Goal: Transaction & Acquisition: Register for event/course

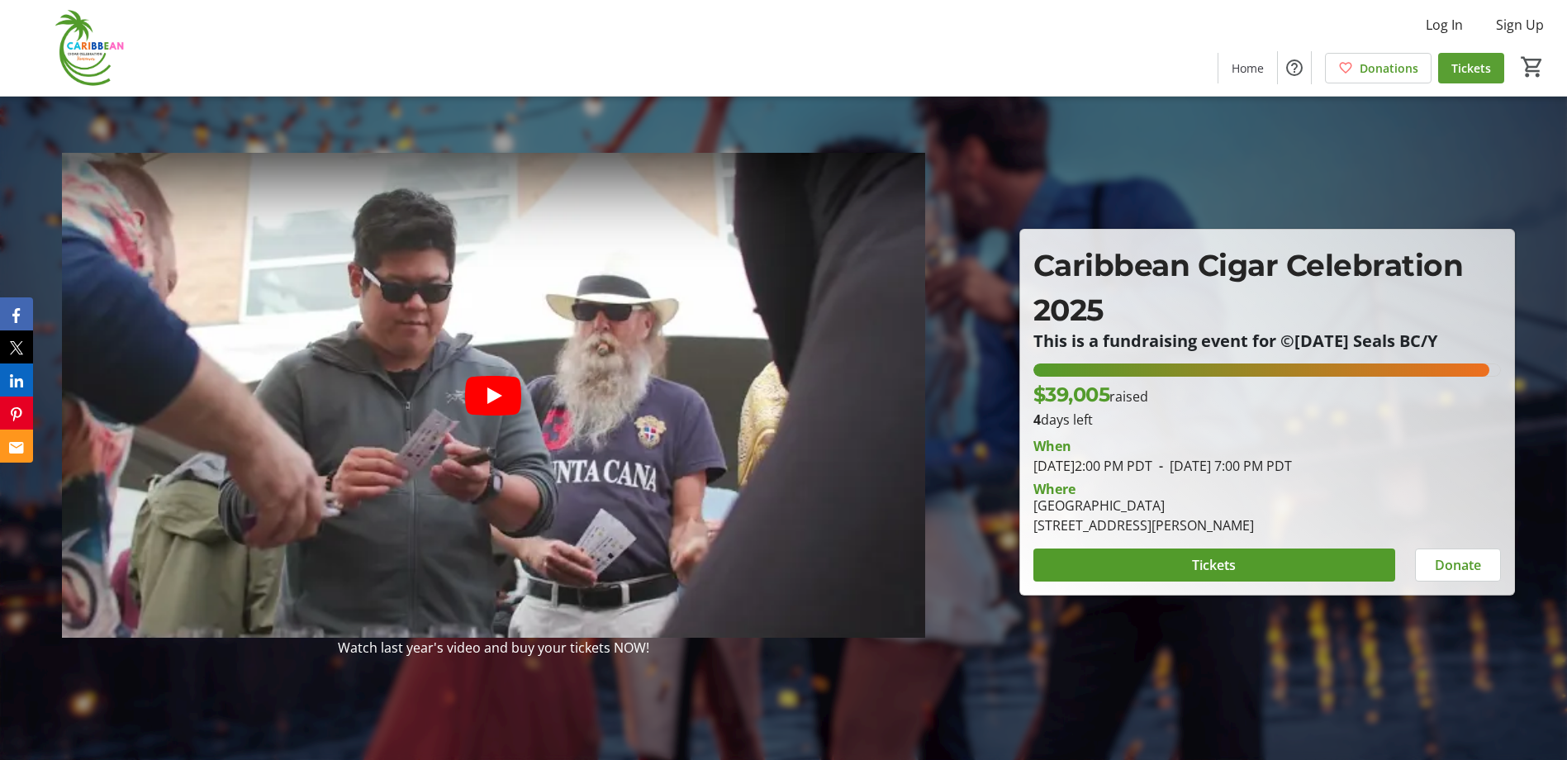
click at [1466, 66] on span "Tickets" at bounding box center [1471, 67] width 40 height 17
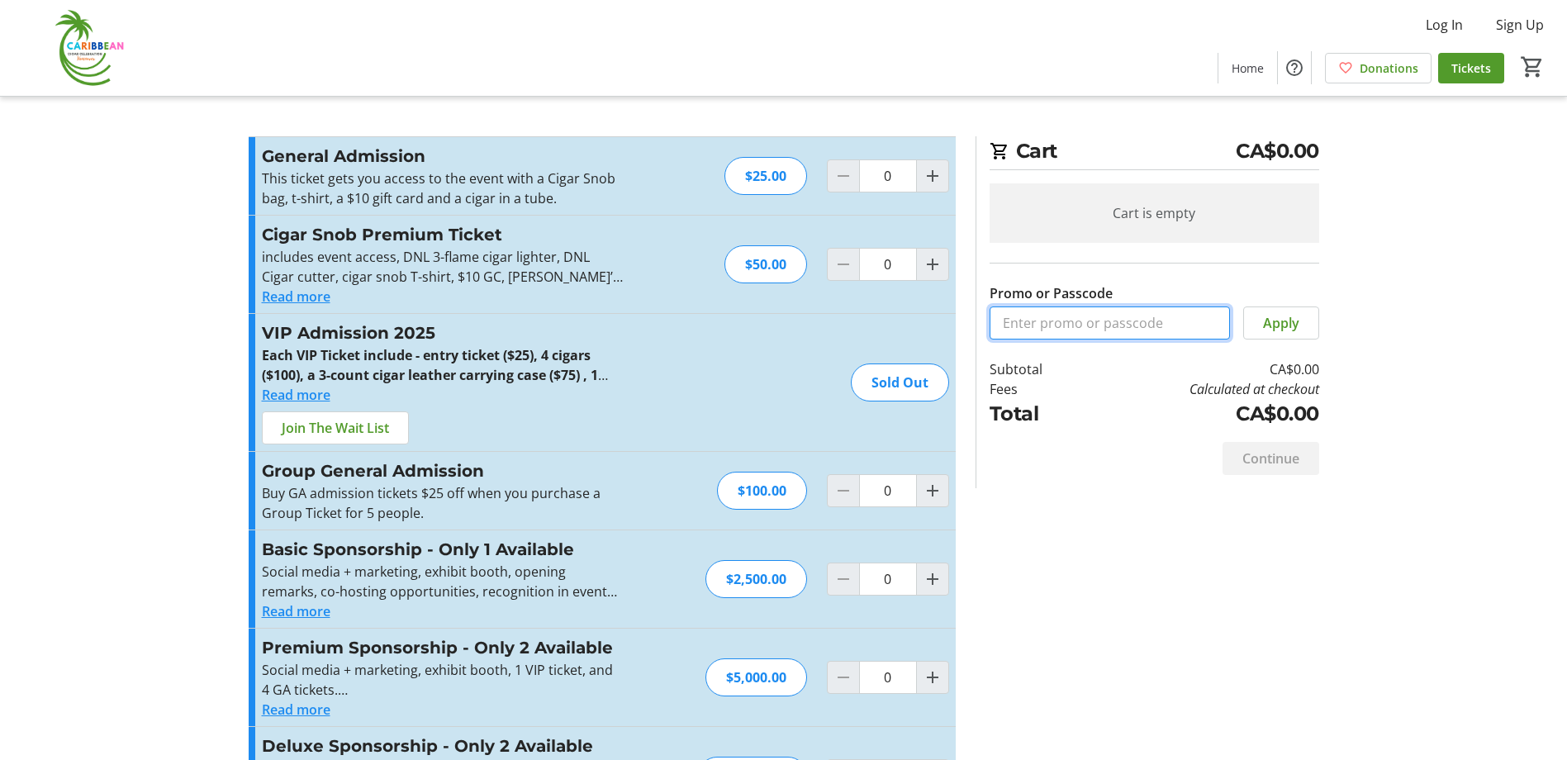
click at [1046, 321] on input "Promo or Passcode" at bounding box center [1110, 322] width 240 height 33
paste input "FreeCCC-2025"
type input "FreeCCC-2025"
click at [1276, 320] on span "Apply" at bounding box center [1281, 323] width 36 height 20
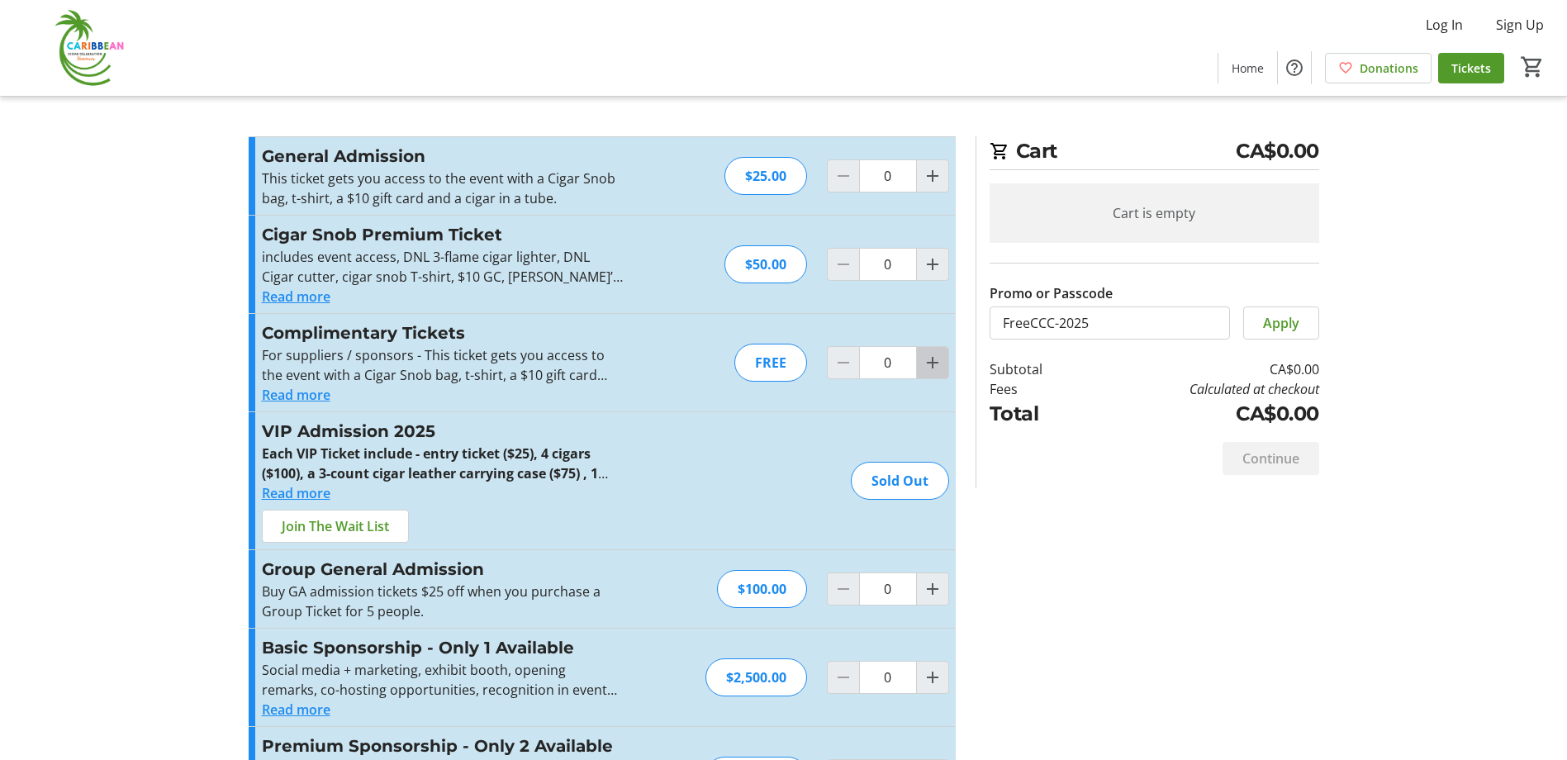
click at [933, 349] on span "Increment by one" at bounding box center [932, 362] width 31 height 31
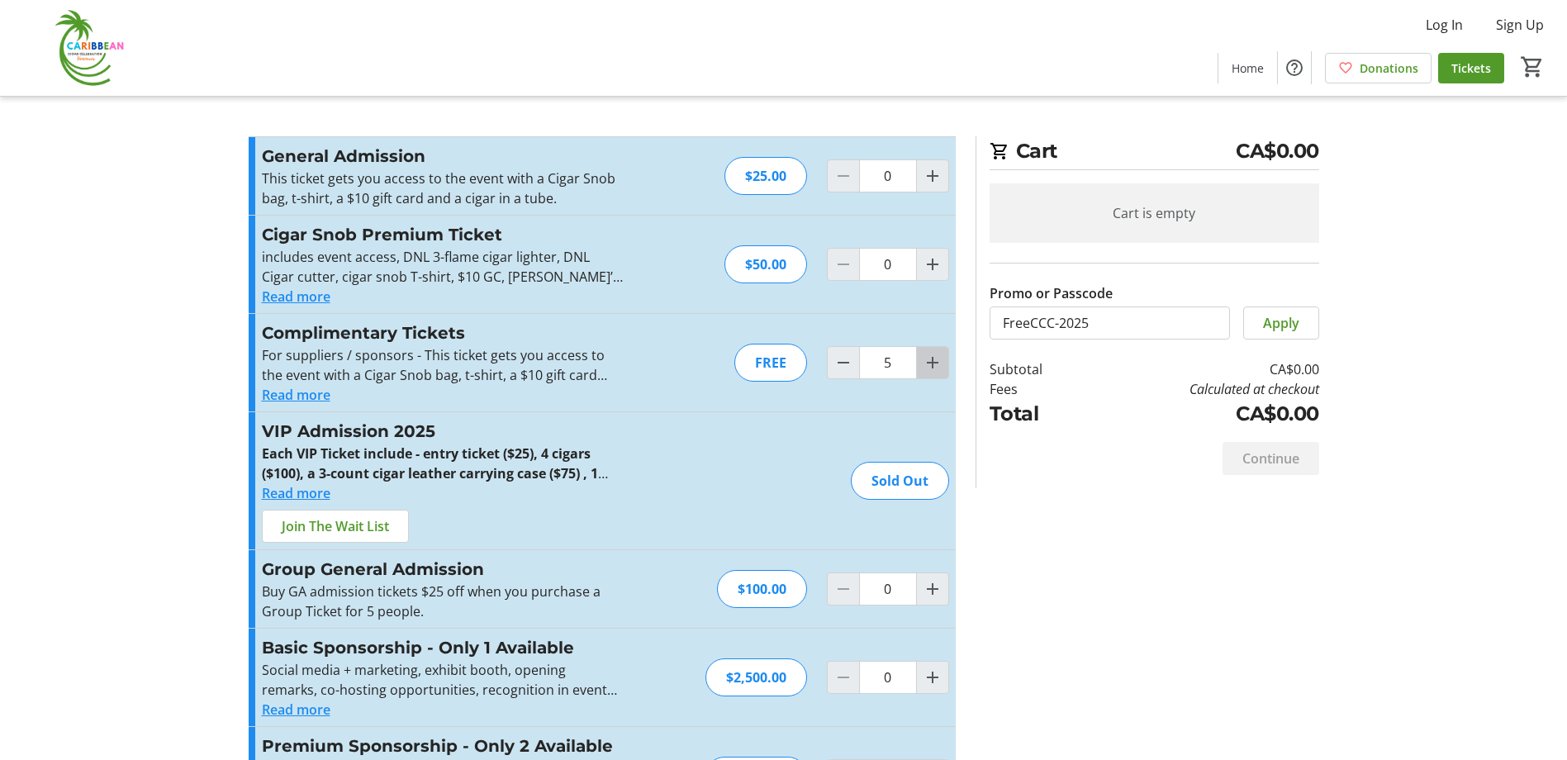
click at [933, 350] on span "Increment by one" at bounding box center [932, 362] width 31 height 31
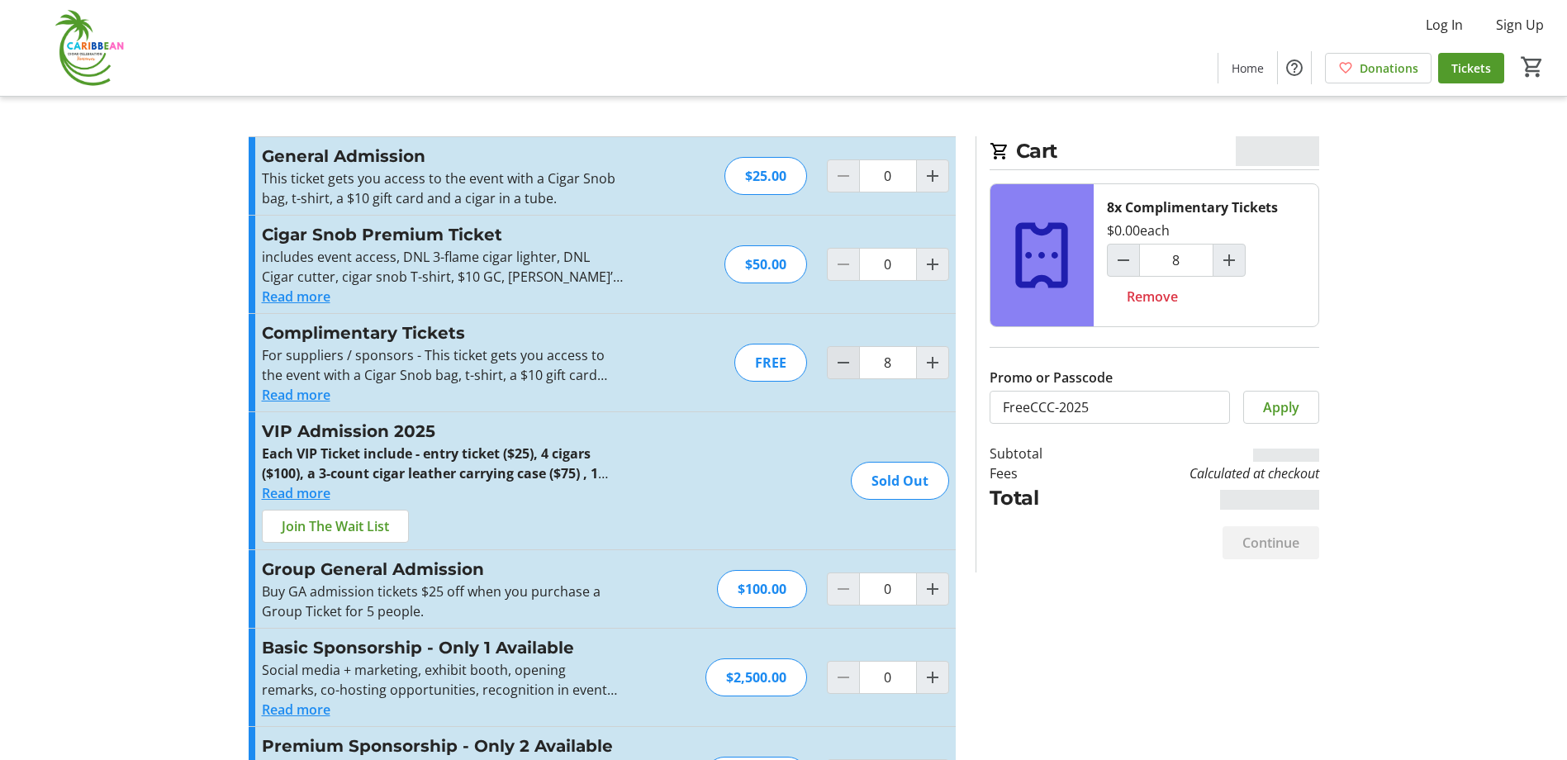
click at [849, 361] on mat-icon "Decrement by one" at bounding box center [843, 363] width 20 height 20
type input "7"
click at [1288, 534] on span "Continue" at bounding box center [1270, 543] width 57 height 20
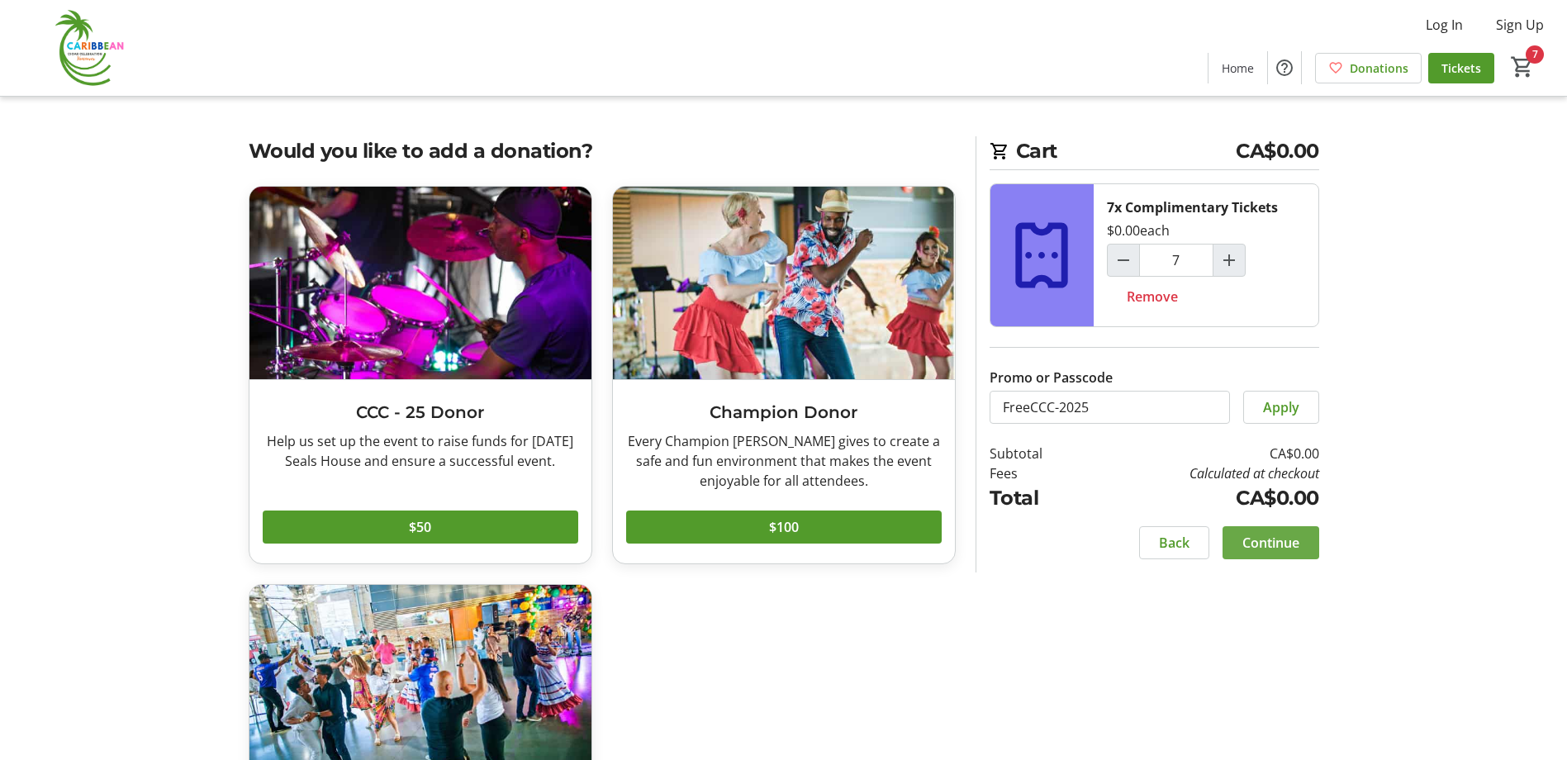
click at [1288, 534] on span "Continue" at bounding box center [1270, 543] width 57 height 20
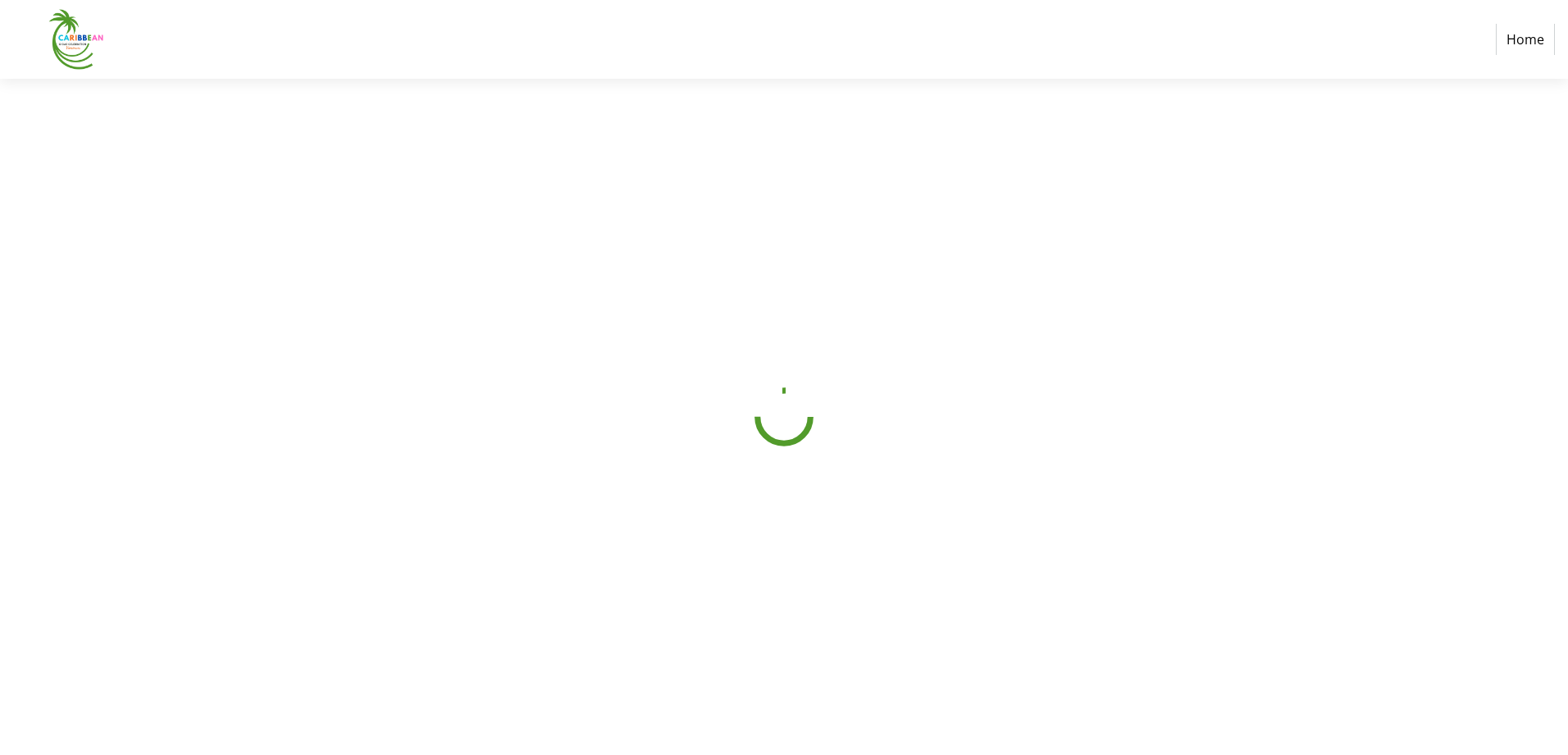
select select "CA"
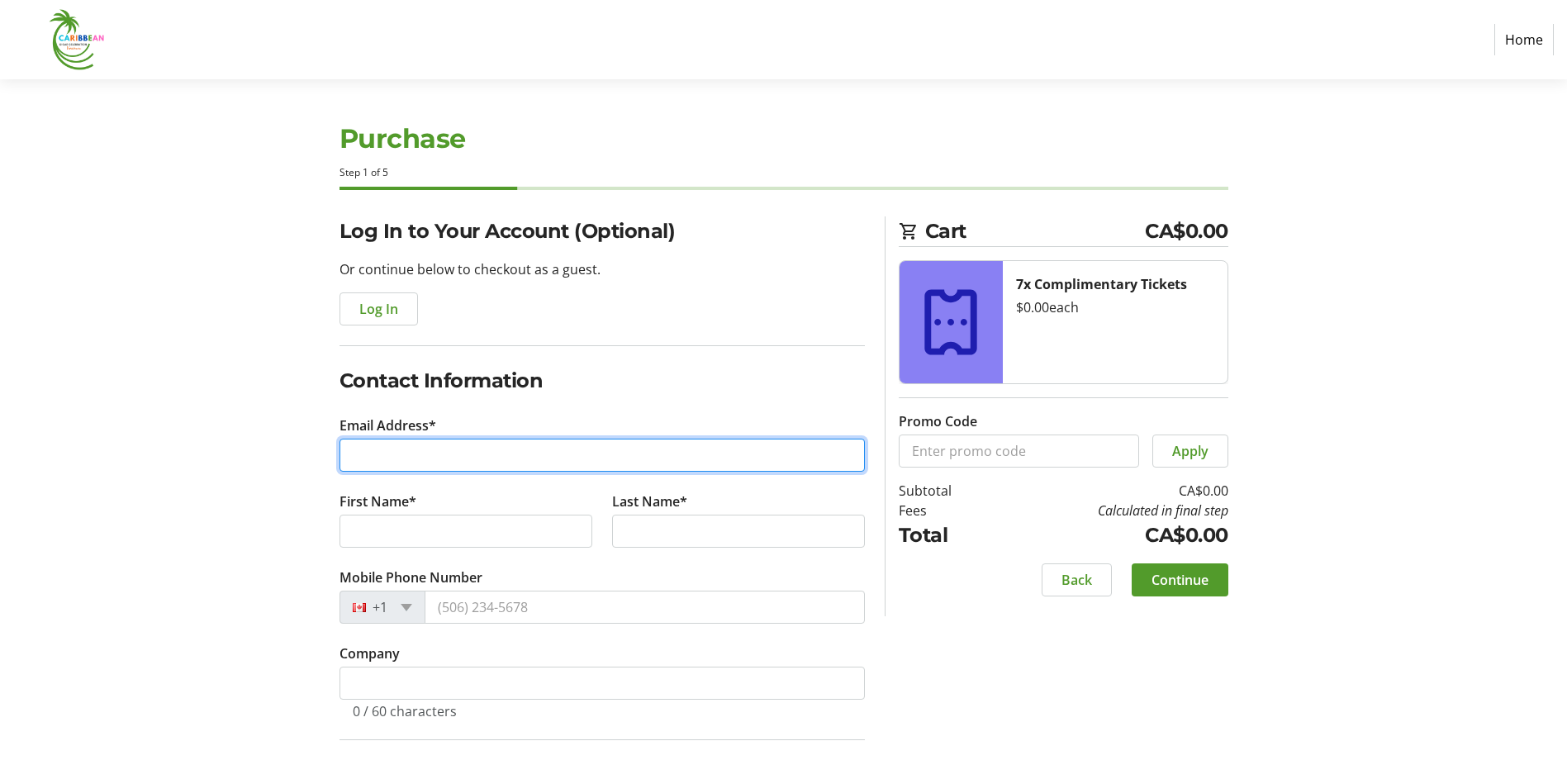
click at [530, 453] on input "Email Address*" at bounding box center [602, 455] width 525 height 33
type input "[EMAIL_ADDRESS][DOMAIN_NAME]"
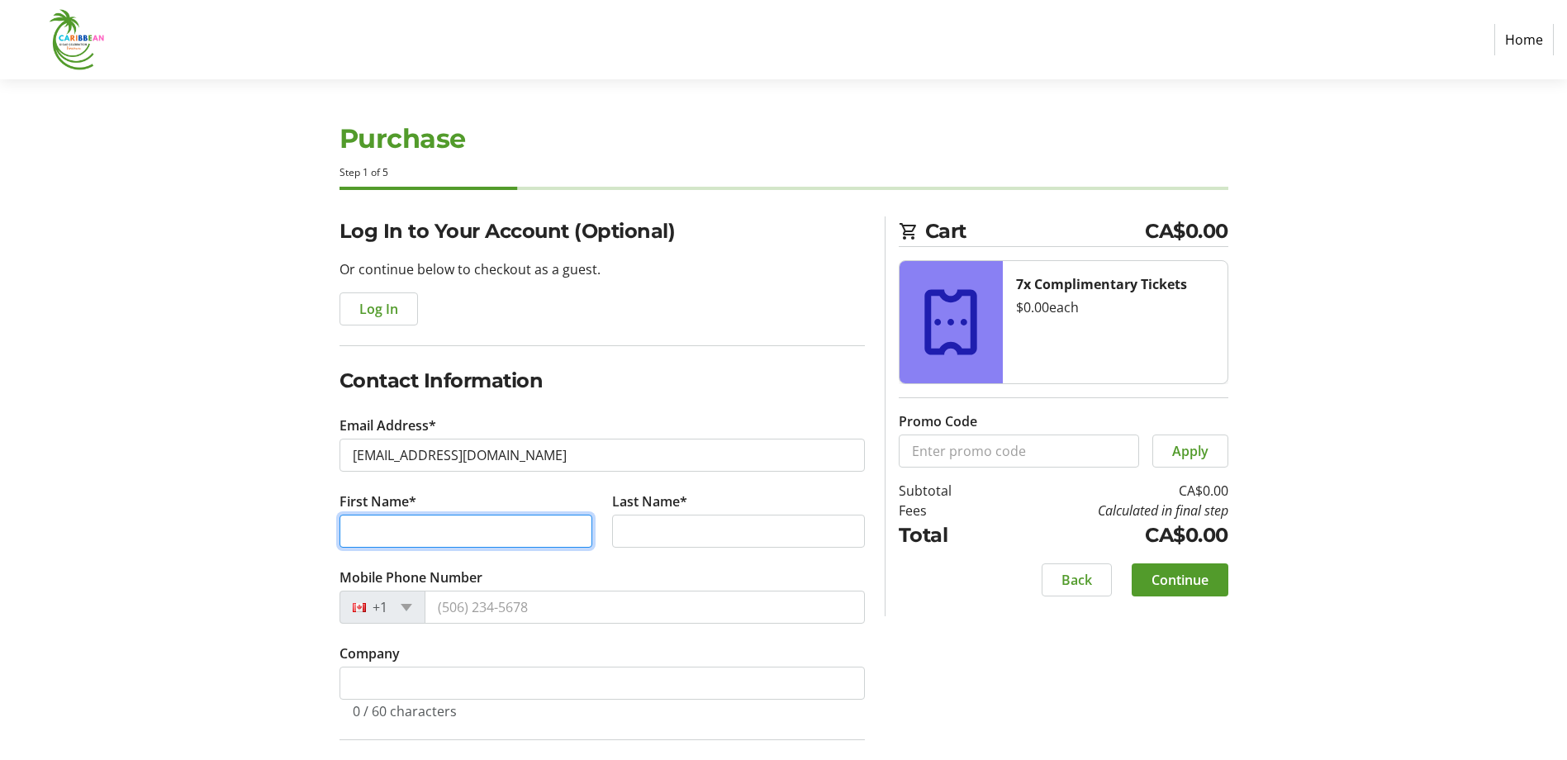
click at [513, 534] on input "First Name*" at bounding box center [466, 531] width 253 height 33
type input "D"
type input "Cal"
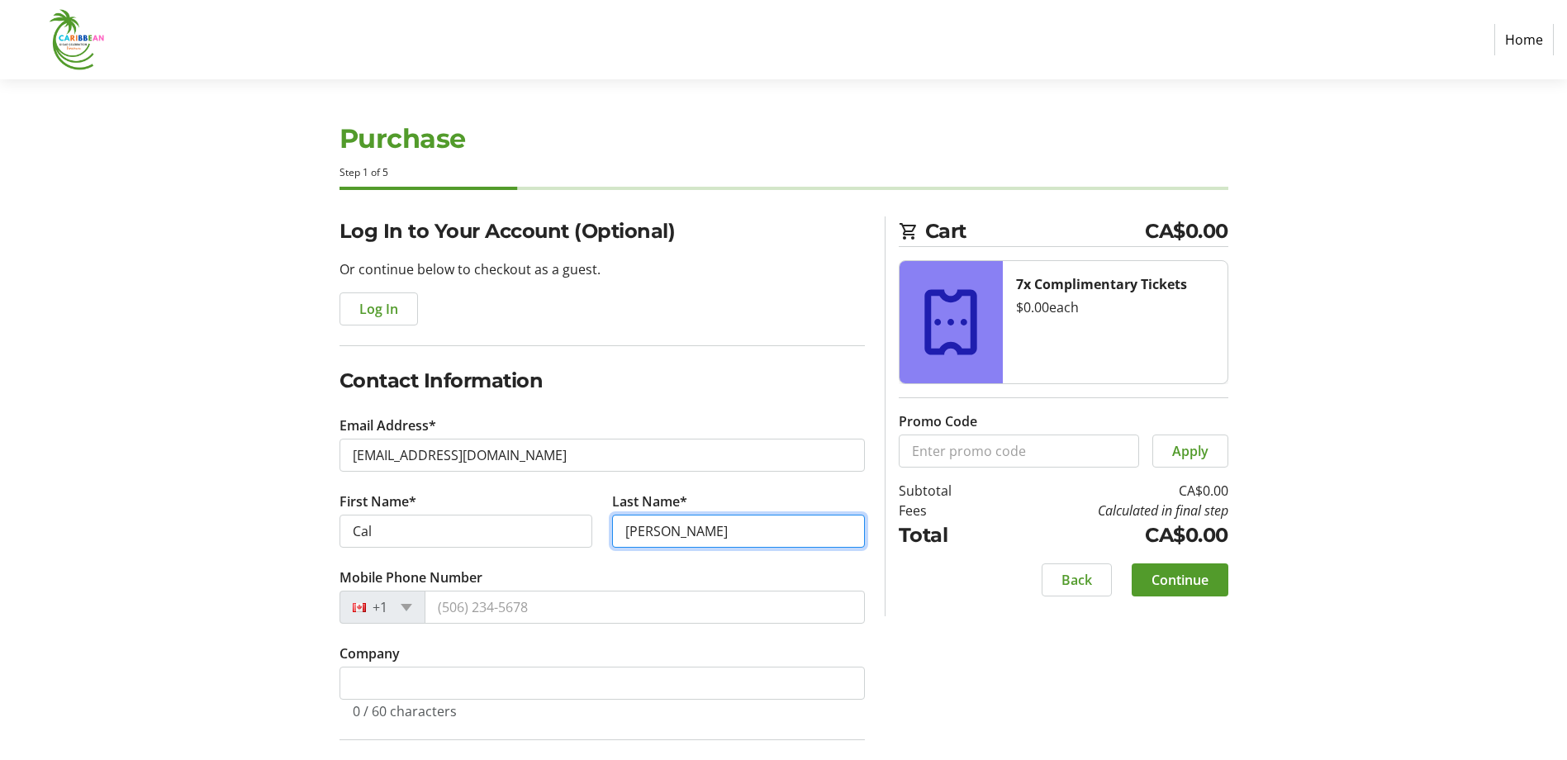
type input "[PERSON_NAME]"
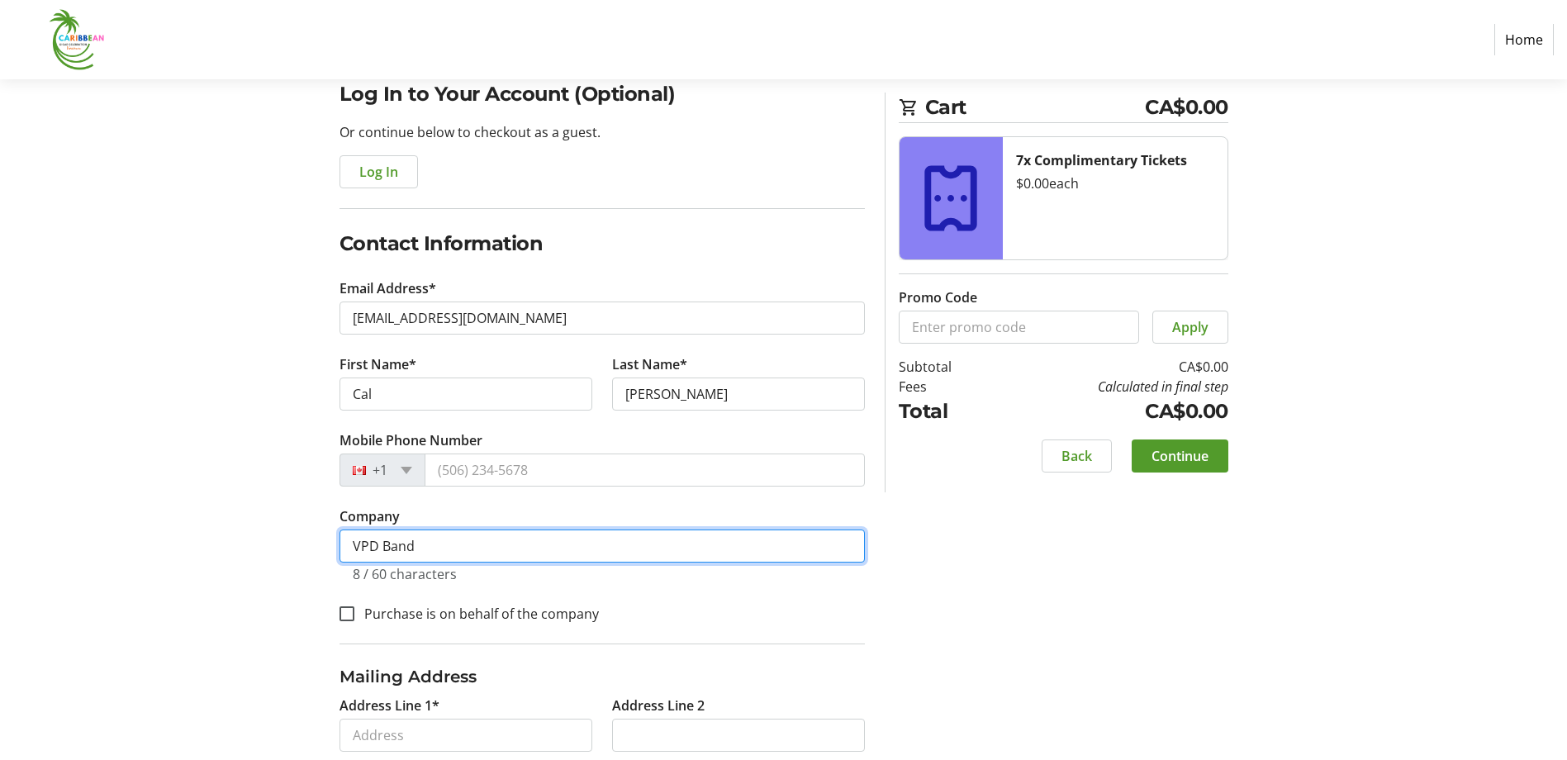
scroll to position [165, 0]
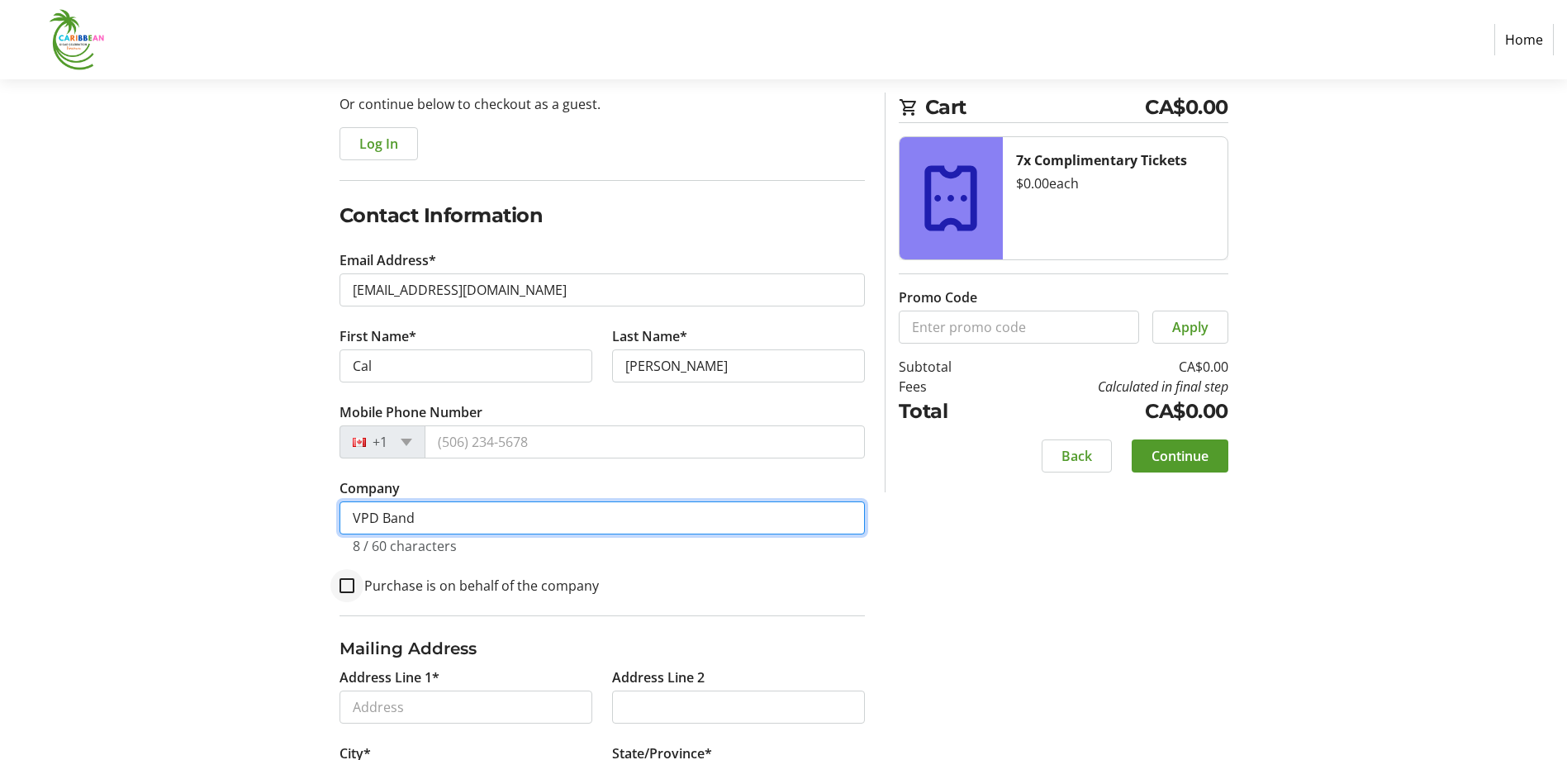
type input "VPD Band"
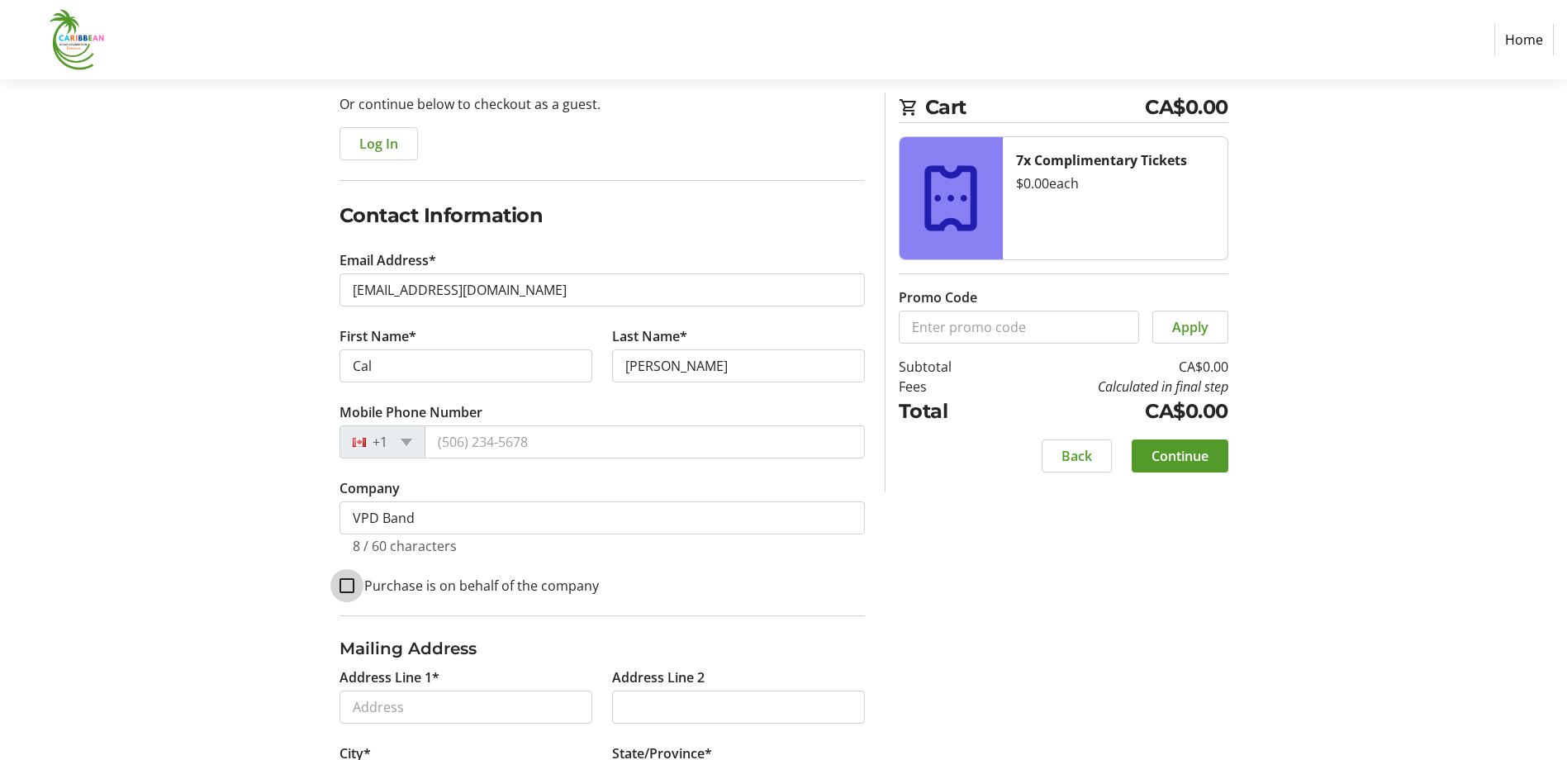
click at [349, 581] on input "Purchase is on behalf of the company" at bounding box center [347, 585] width 15 height 15
checkbox input "true"
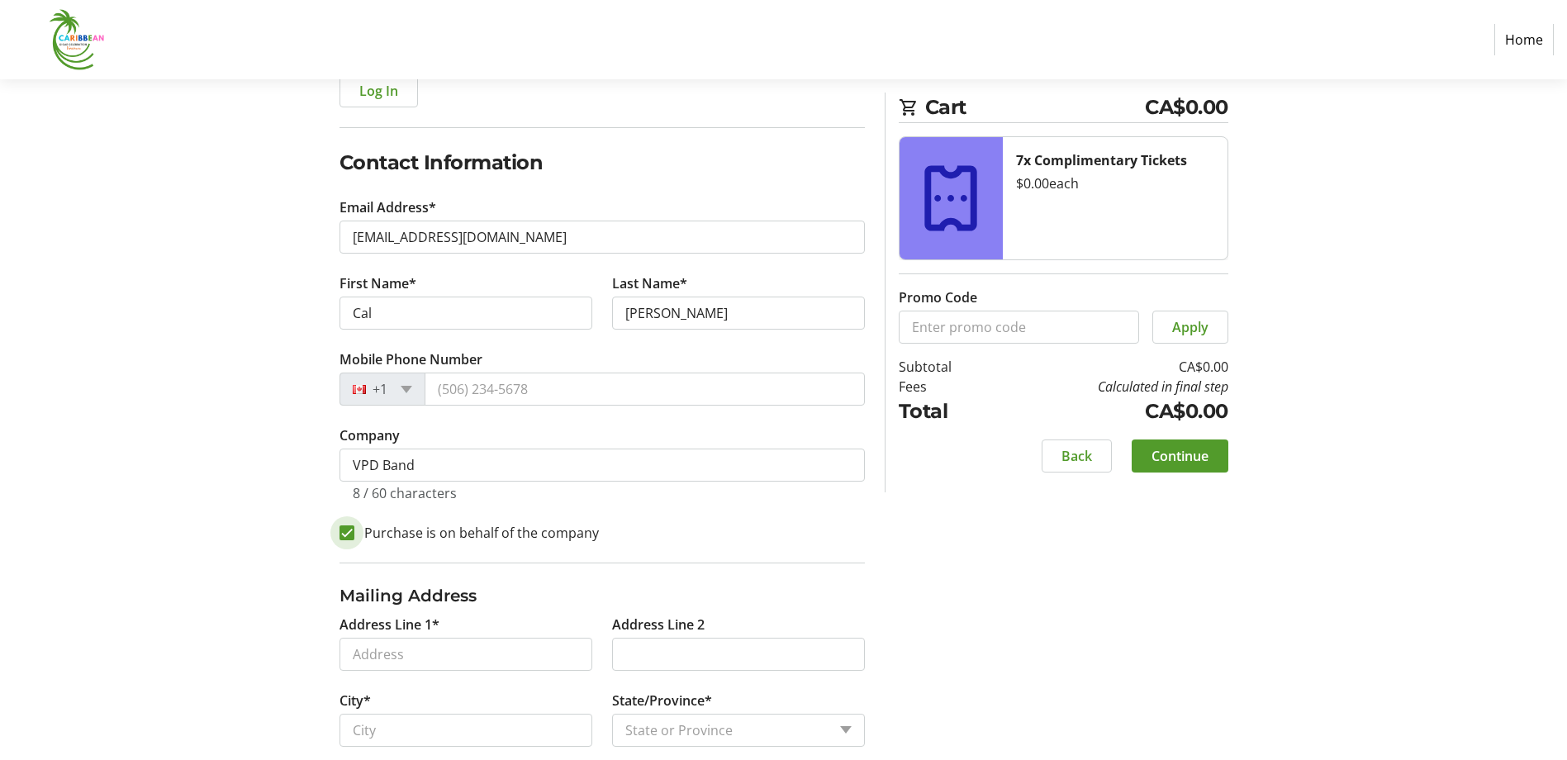
scroll to position [248, 0]
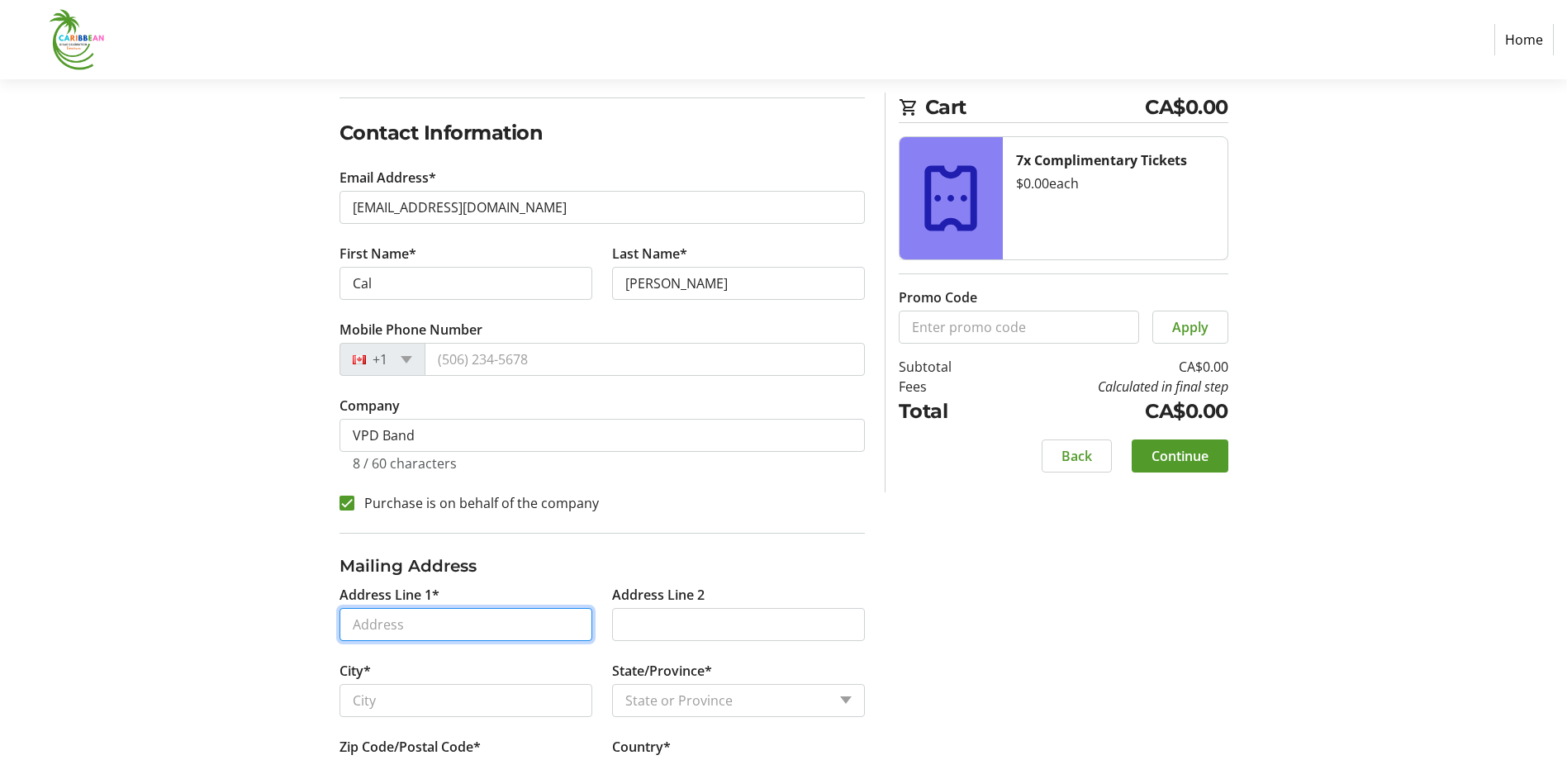
click at [463, 625] on input "Address Line 1*" at bounding box center [466, 624] width 253 height 33
type input "[STREET_ADDRESS][PERSON_NAME]"
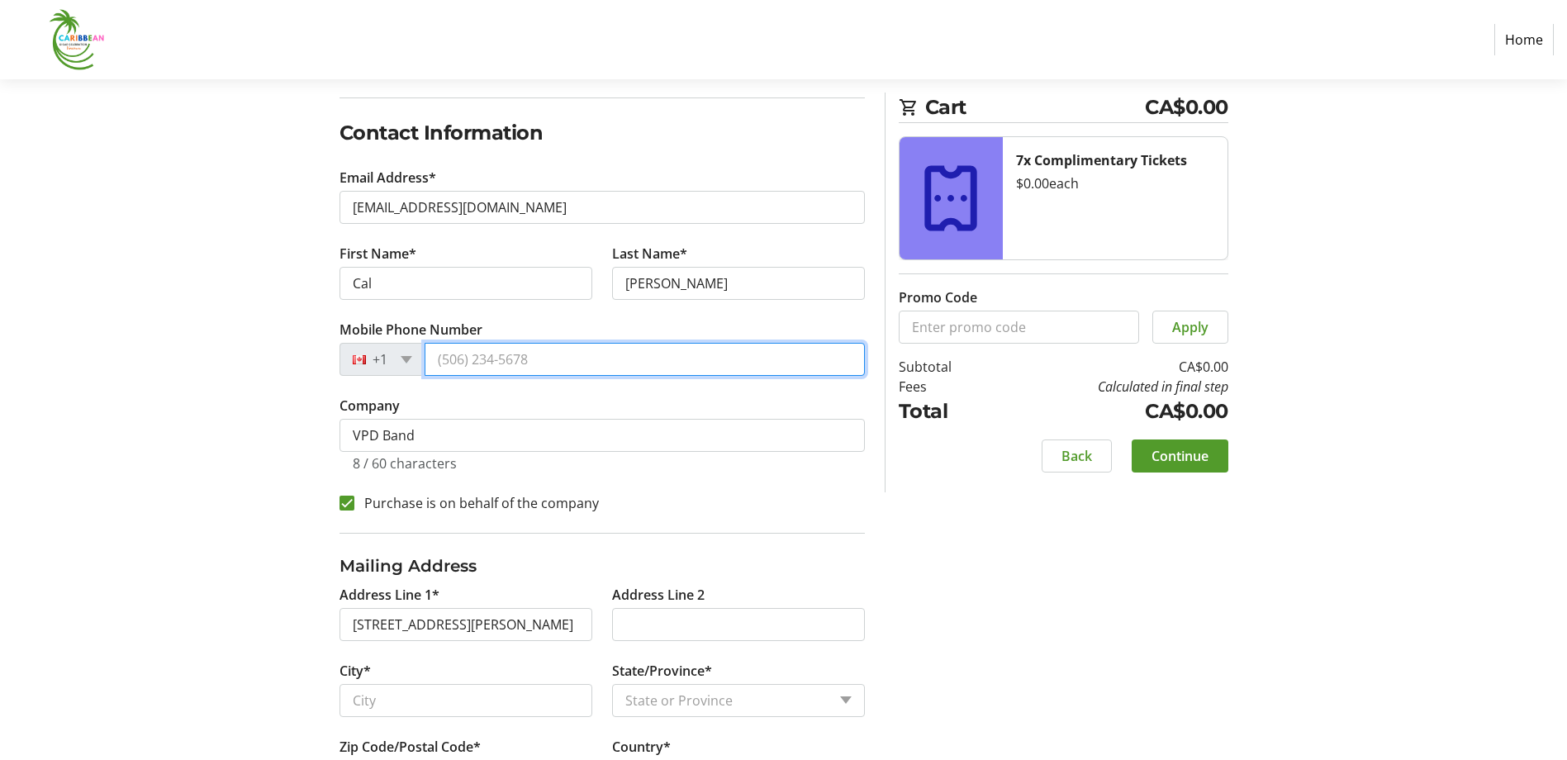
type input "[PHONE_NUMBER]"
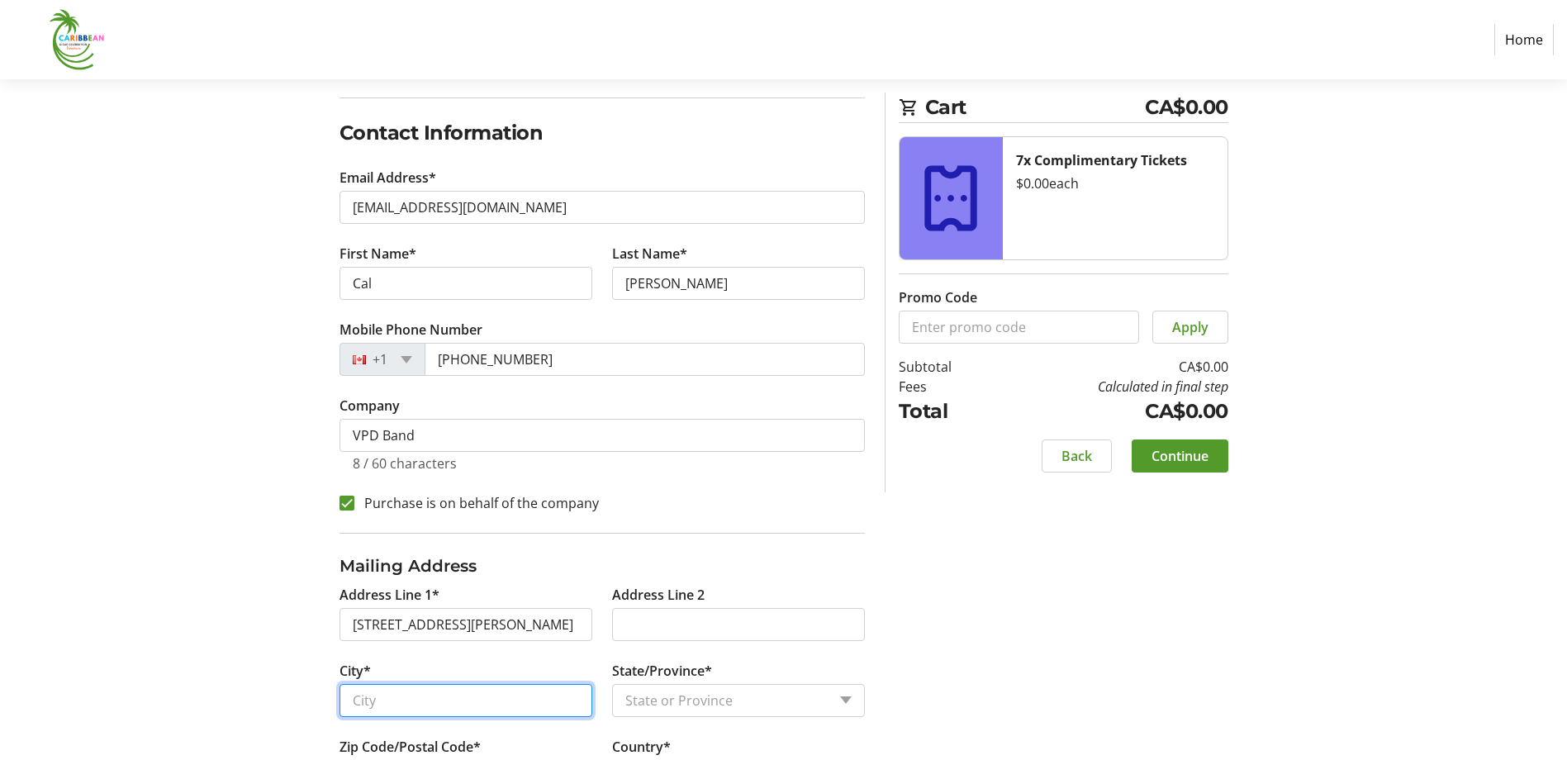
type input "[GEOGRAPHIC_DATA]"
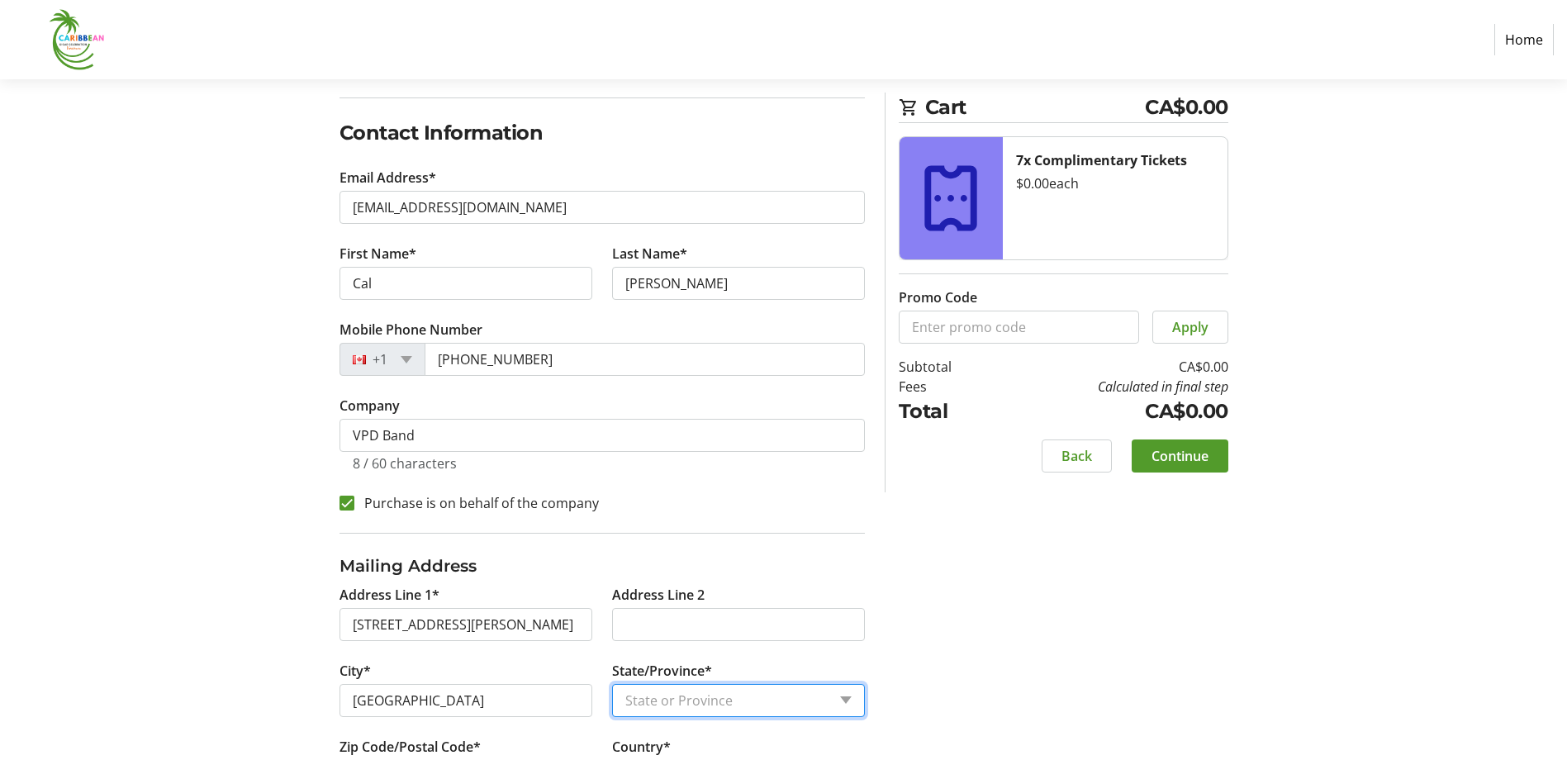
select select "BC"
type input "V6E 4A4"
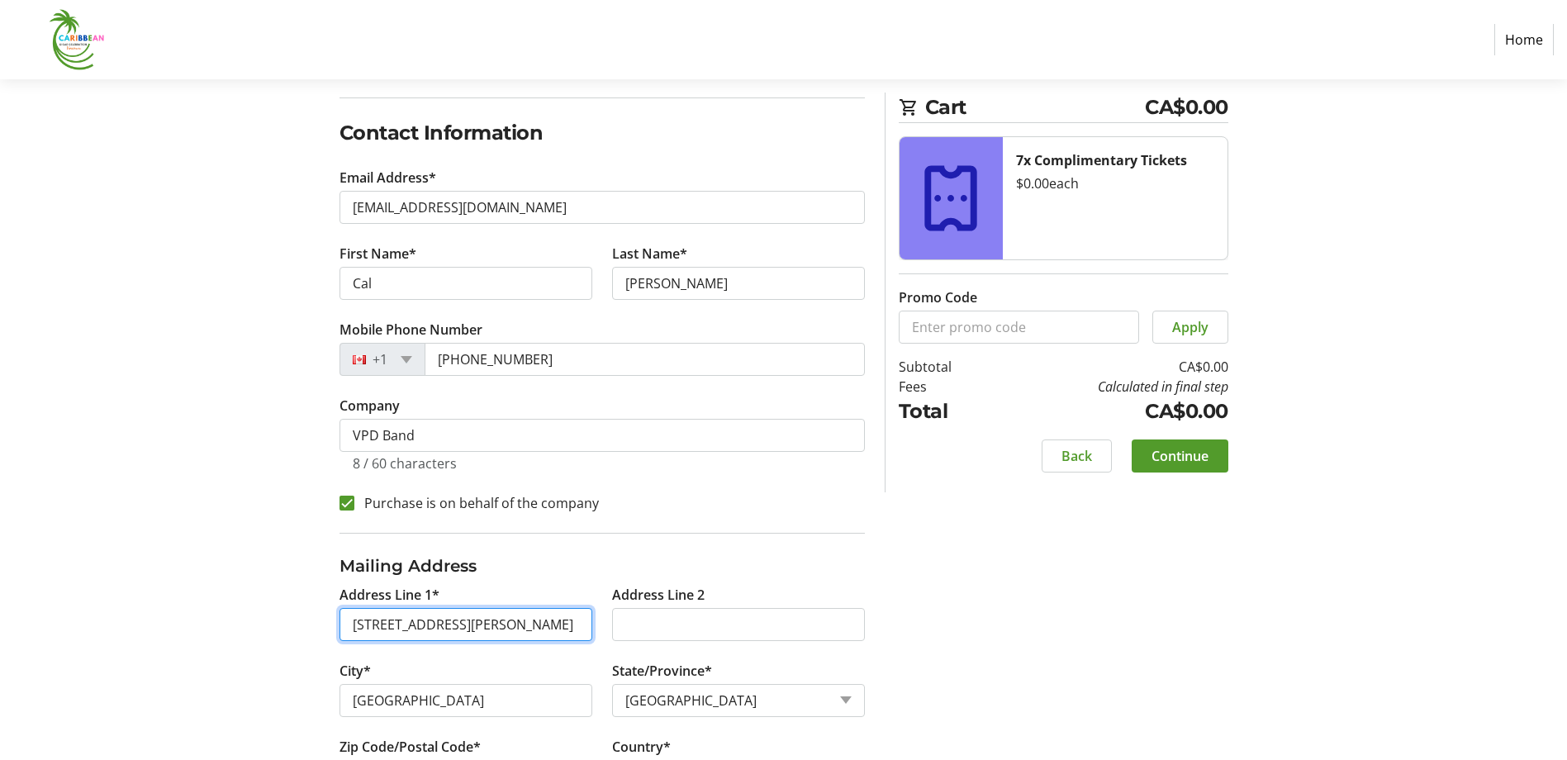
type input "1755 [PERSON_NAME] St"
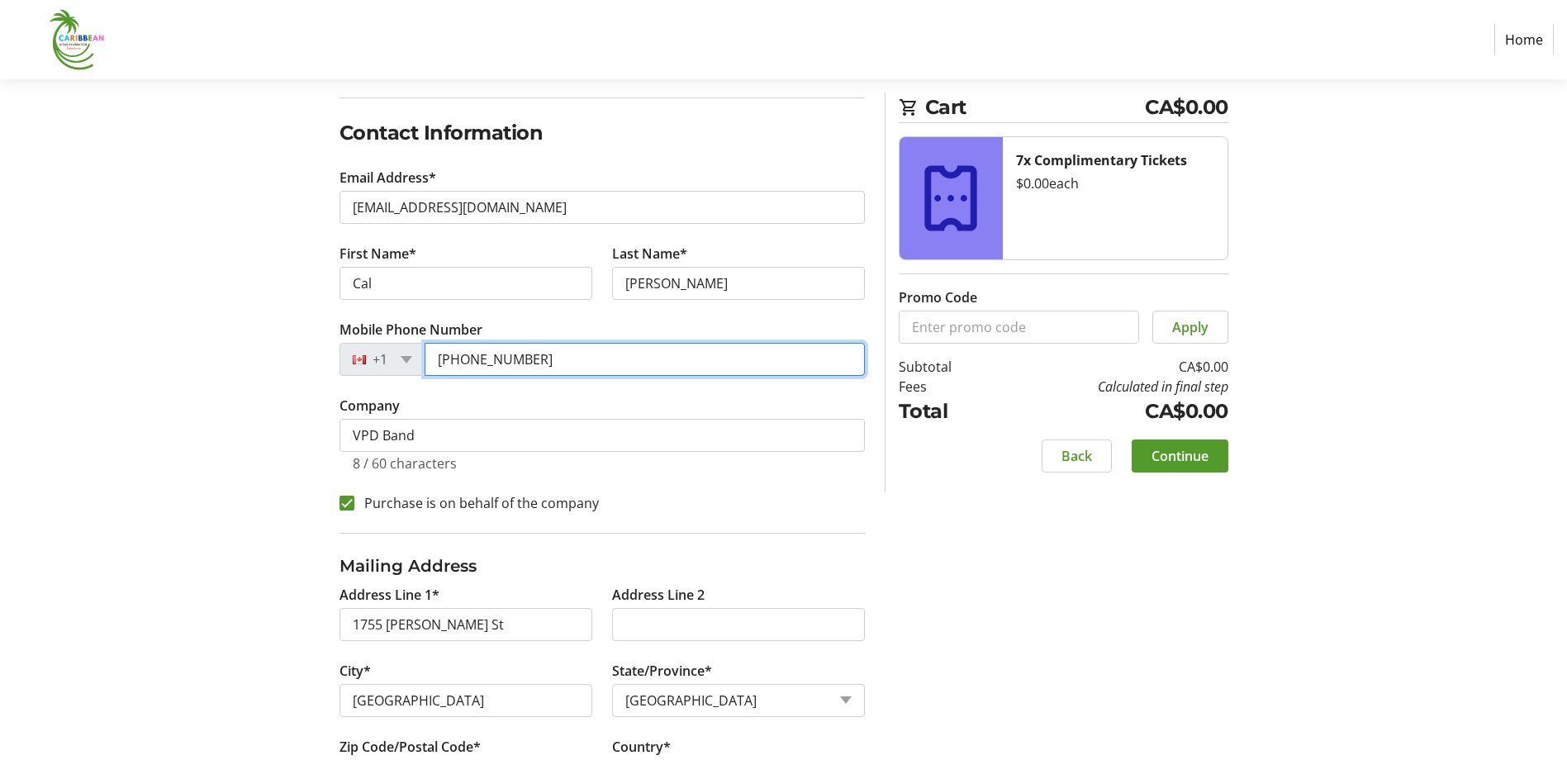
drag, startPoint x: 563, startPoint y: 345, endPoint x: 403, endPoint y: 363, distance: 160.5
click at [403, 363] on div "[PHONE_NUMBER]" at bounding box center [602, 359] width 525 height 33
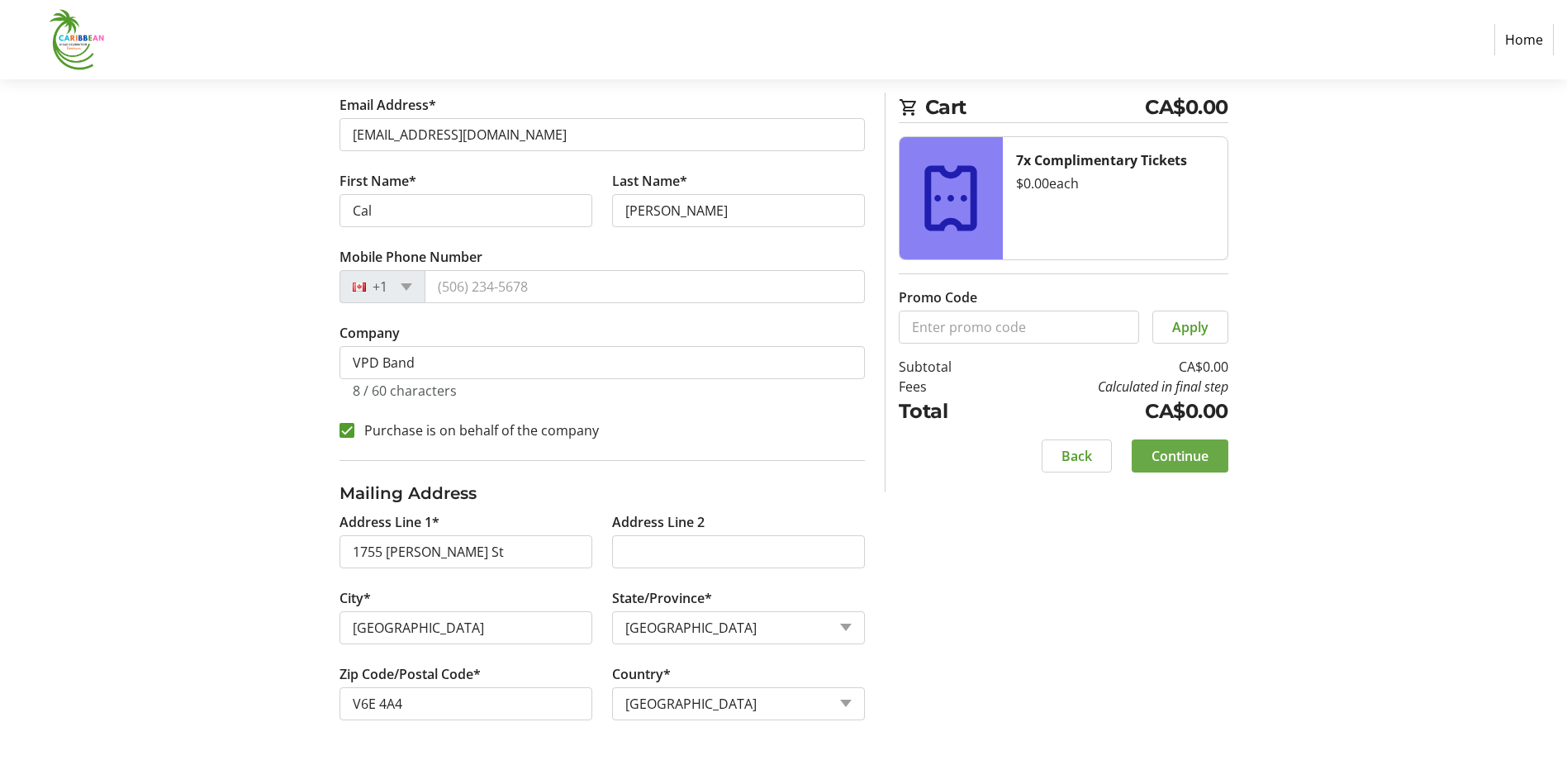
click at [1190, 458] on span "Continue" at bounding box center [1180, 456] width 57 height 20
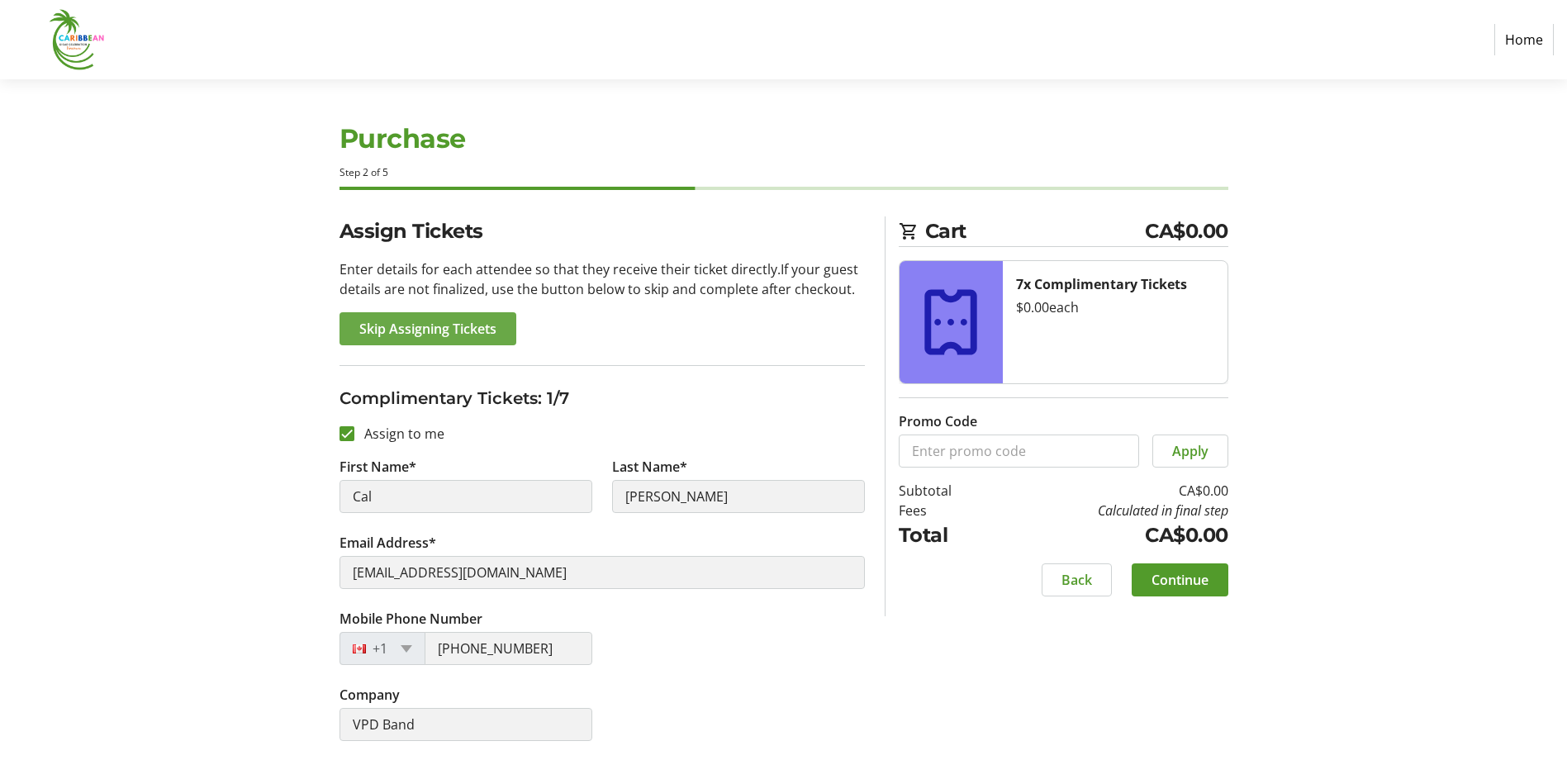
click at [427, 325] on span "Skip Assigning Tickets" at bounding box center [427, 329] width 137 height 20
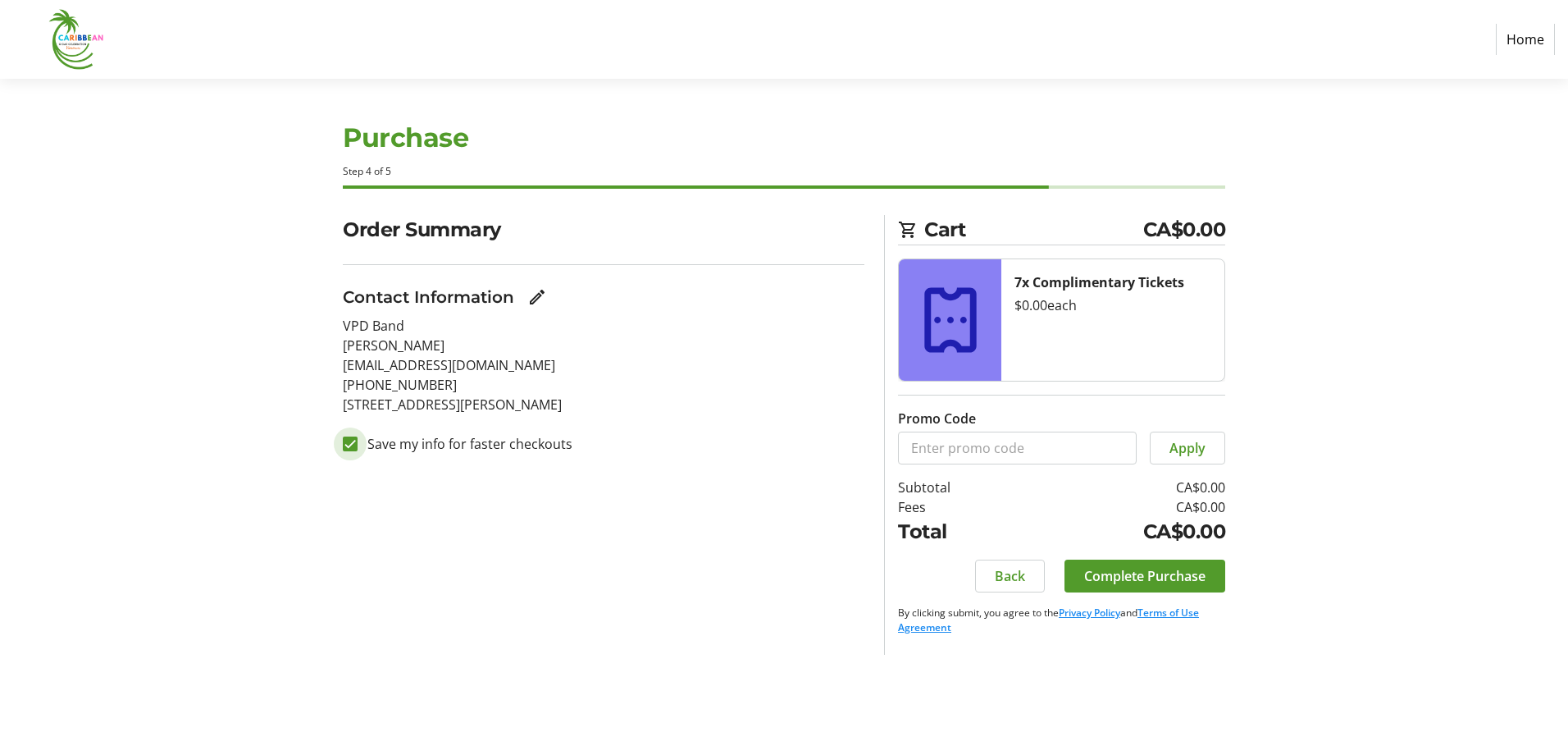
click at [348, 441] on input "Save my info for faster checkouts" at bounding box center [350, 443] width 15 height 15
checkbox input "false"
click at [1125, 567] on span "Complete Purchase" at bounding box center [1145, 576] width 121 height 20
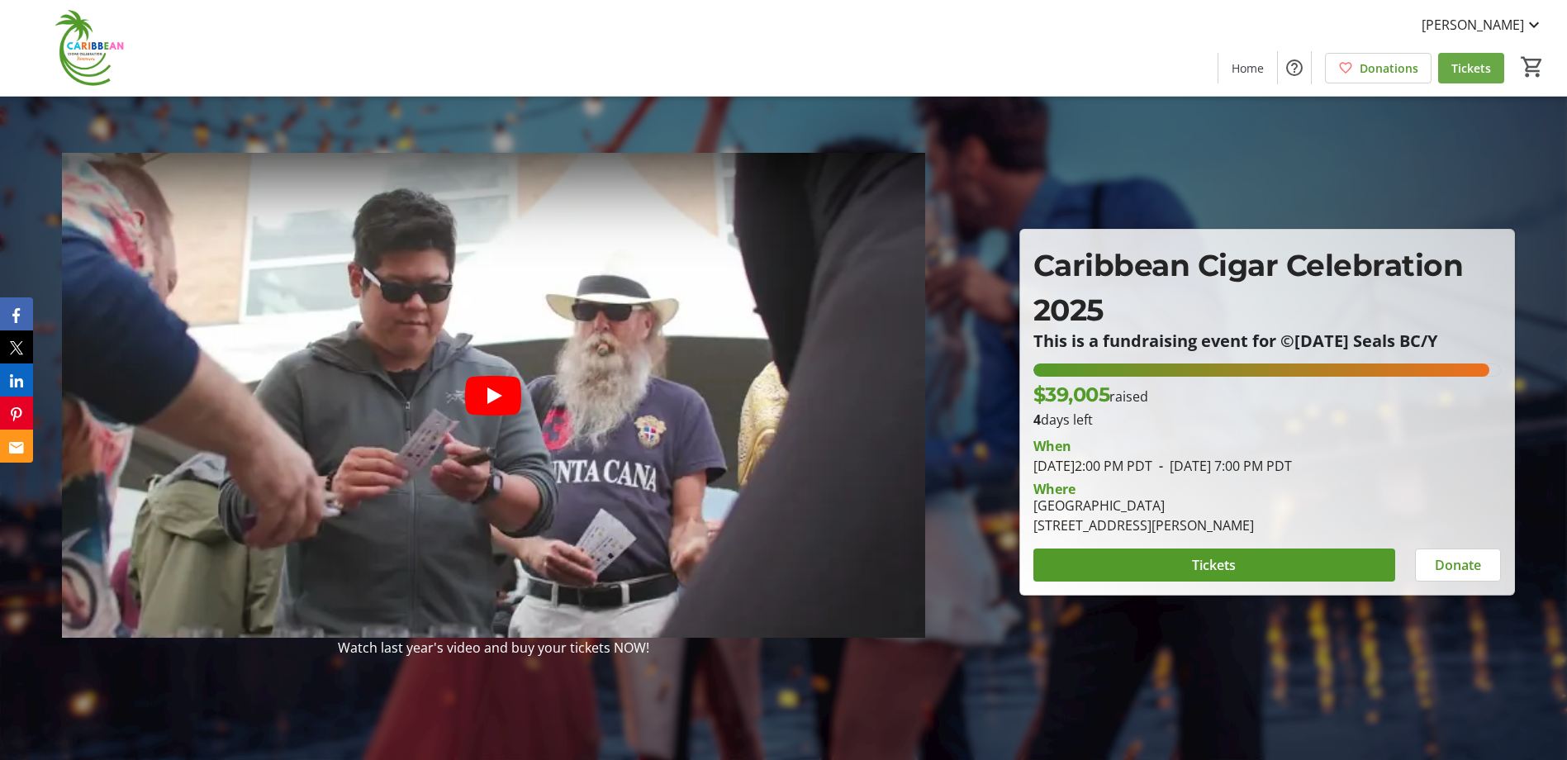
click at [1463, 66] on span "Tickets" at bounding box center [1471, 67] width 40 height 17
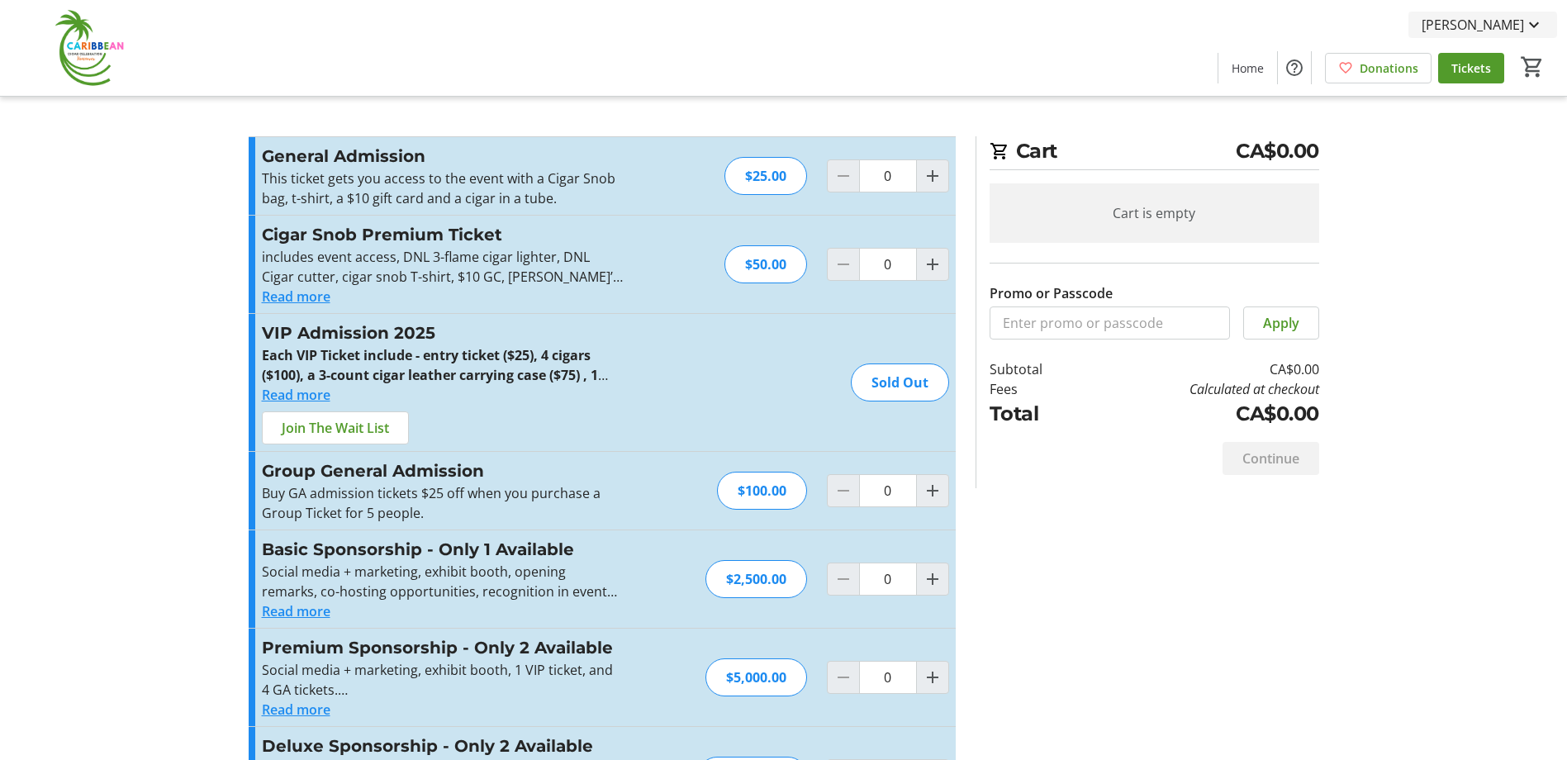
click at [1532, 23] on mat-icon at bounding box center [1534, 25] width 20 height 20
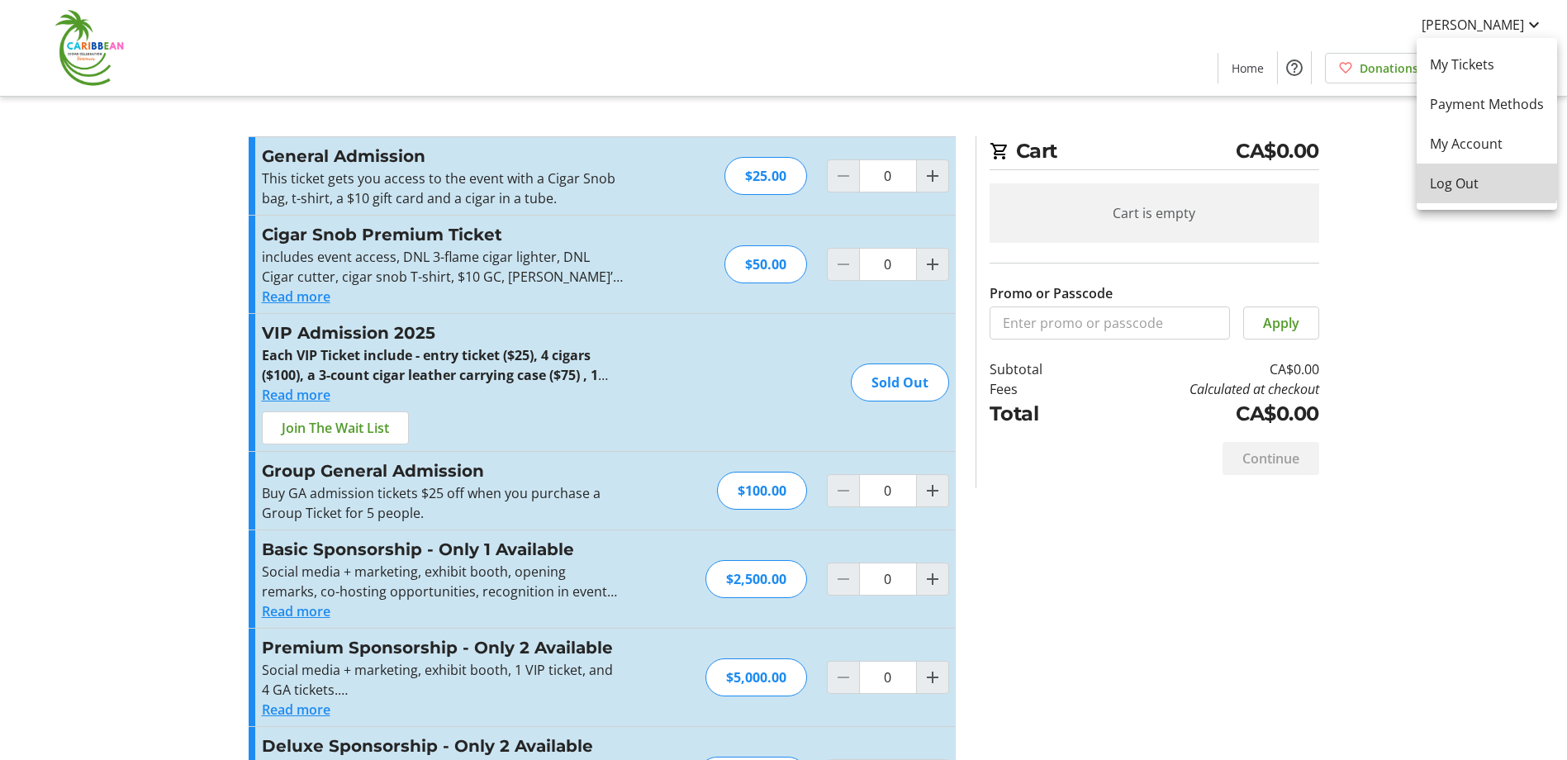
click at [1464, 173] on span "Log Out" at bounding box center [1487, 183] width 114 height 20
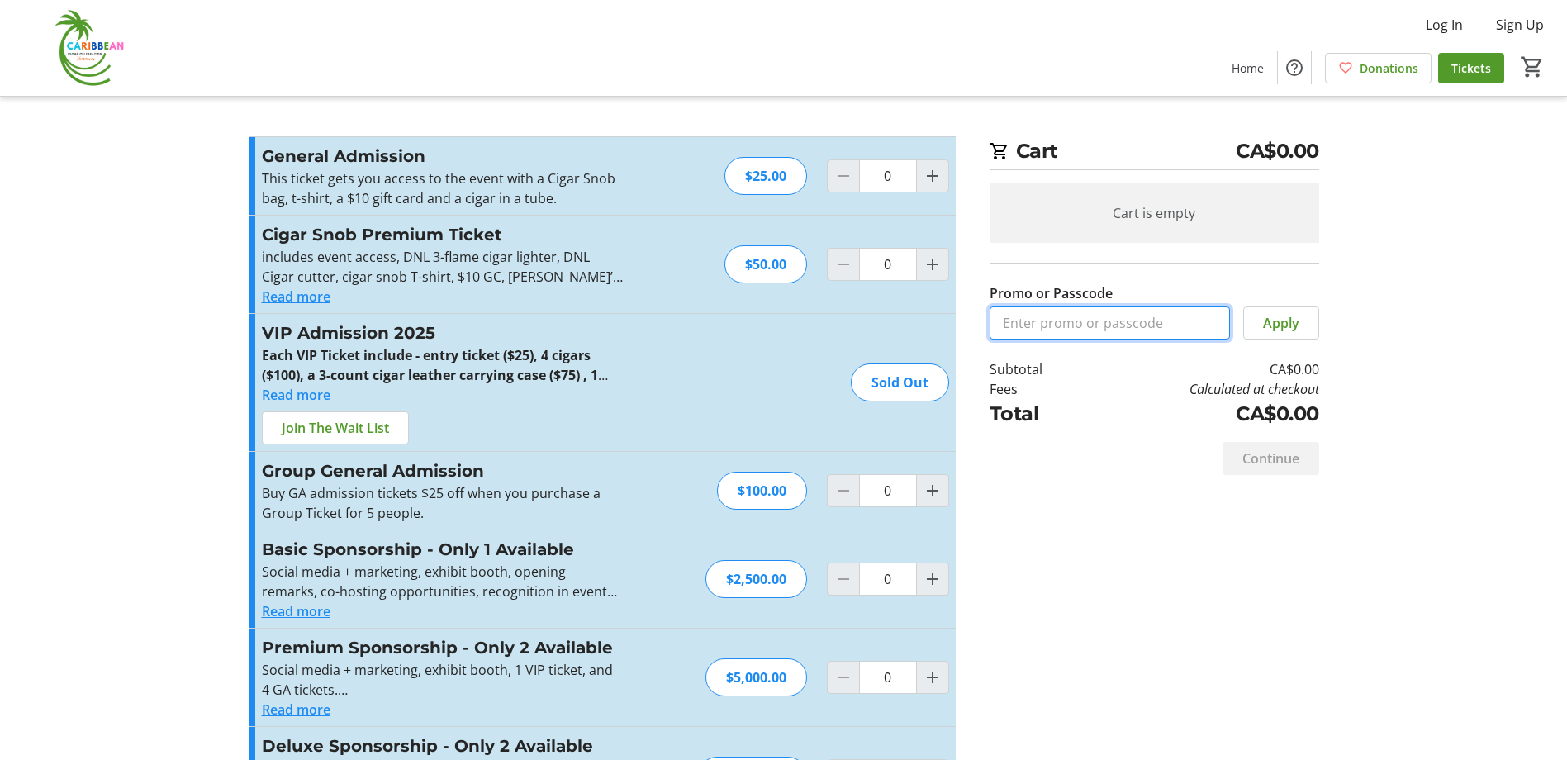
click at [1104, 331] on input "Promo or Passcode" at bounding box center [1110, 322] width 240 height 33
paste input "[URL][DOMAIN_NAME]"
type input "[URL][DOMAIN_NAME]"
drag, startPoint x: 1217, startPoint y: 319, endPoint x: 604, endPoint y: 301, distance: 613.2
click at [604, 301] on div "Promo or Passcode Apply General Admission This ticket gets you access to the ev…" at bounding box center [784, 490] width 1090 height 708
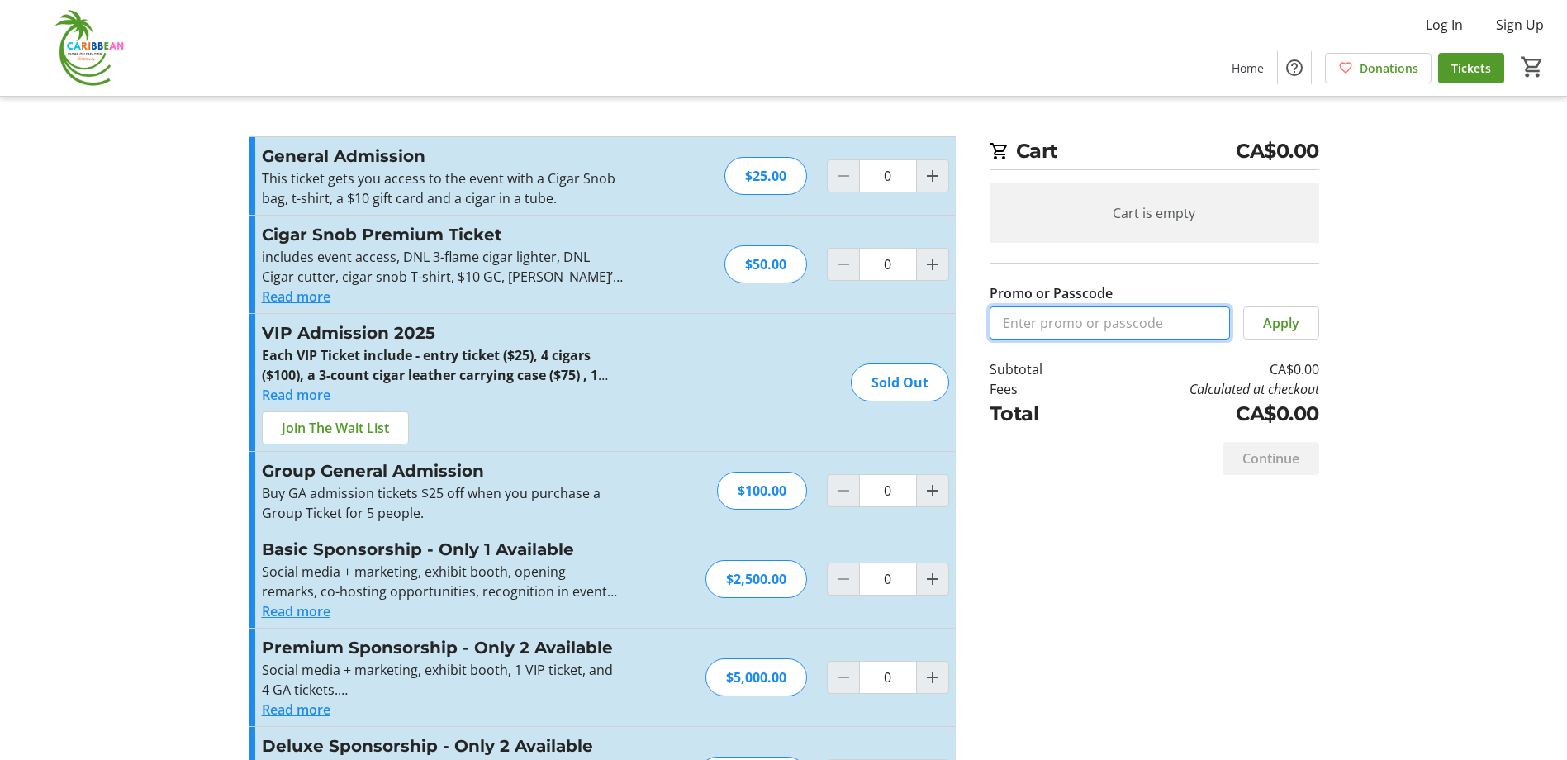
click at [1014, 322] on input "Promo or Passcode" at bounding box center [1110, 322] width 240 height 33
paste input "FreeCCC-2025"
type input "FreeCCC-2025"
click at [1295, 325] on span "Apply" at bounding box center [1281, 323] width 36 height 20
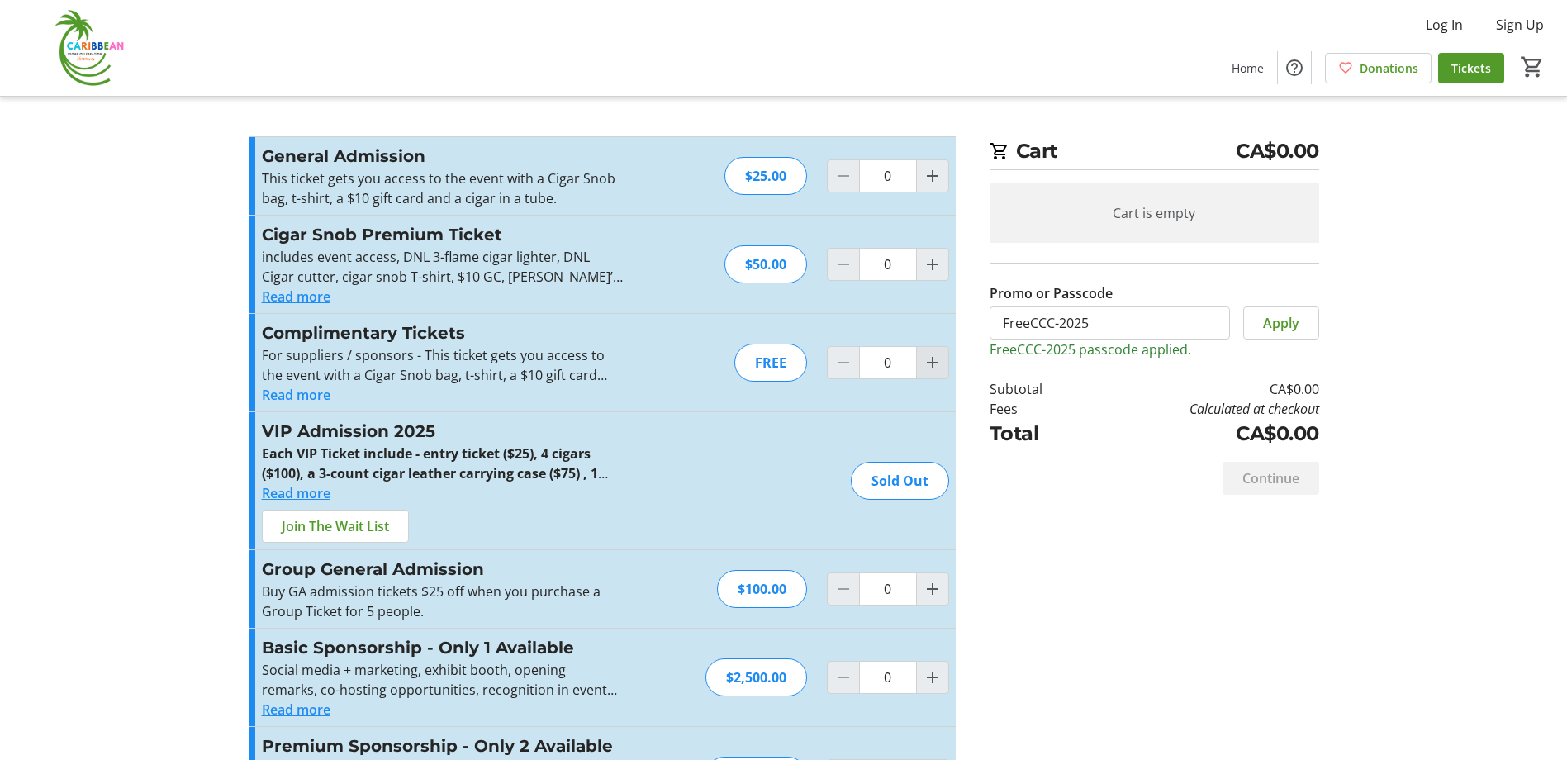
click at [919, 364] on span "Increment by one" at bounding box center [932, 362] width 31 height 31
type input "1"
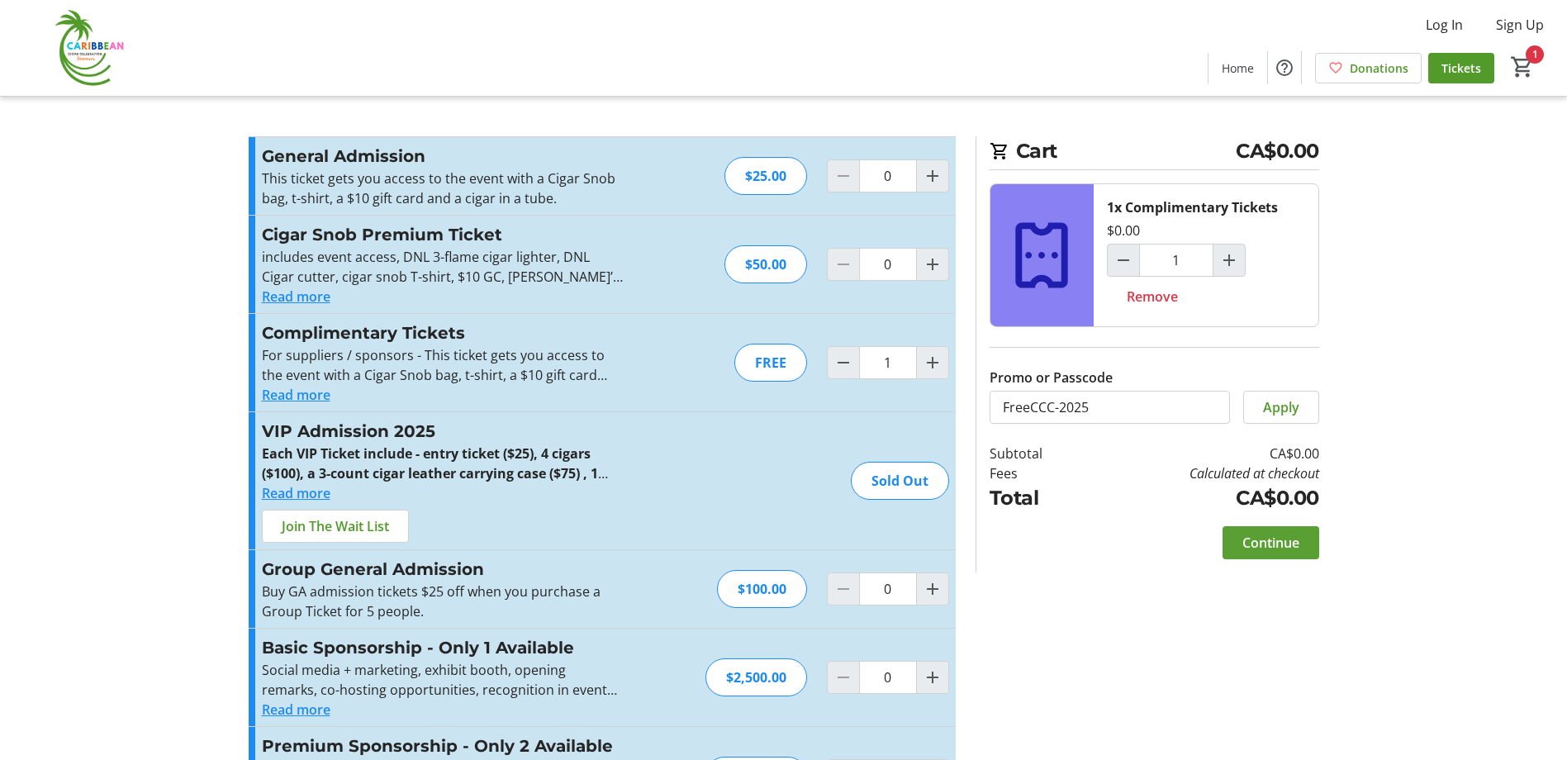
click at [1278, 534] on span "Continue" at bounding box center [1270, 543] width 57 height 20
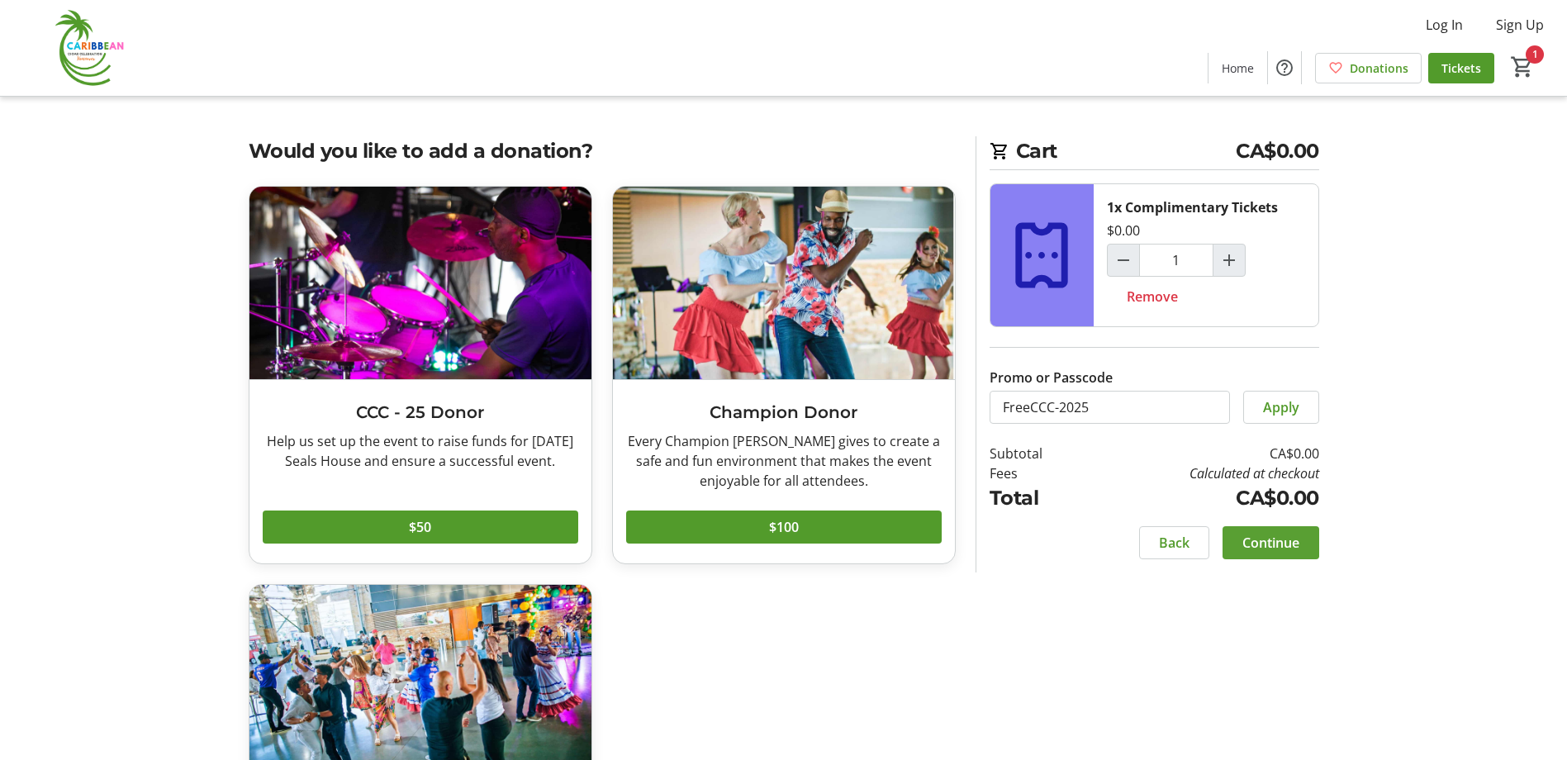
click at [1285, 526] on span at bounding box center [1271, 543] width 97 height 40
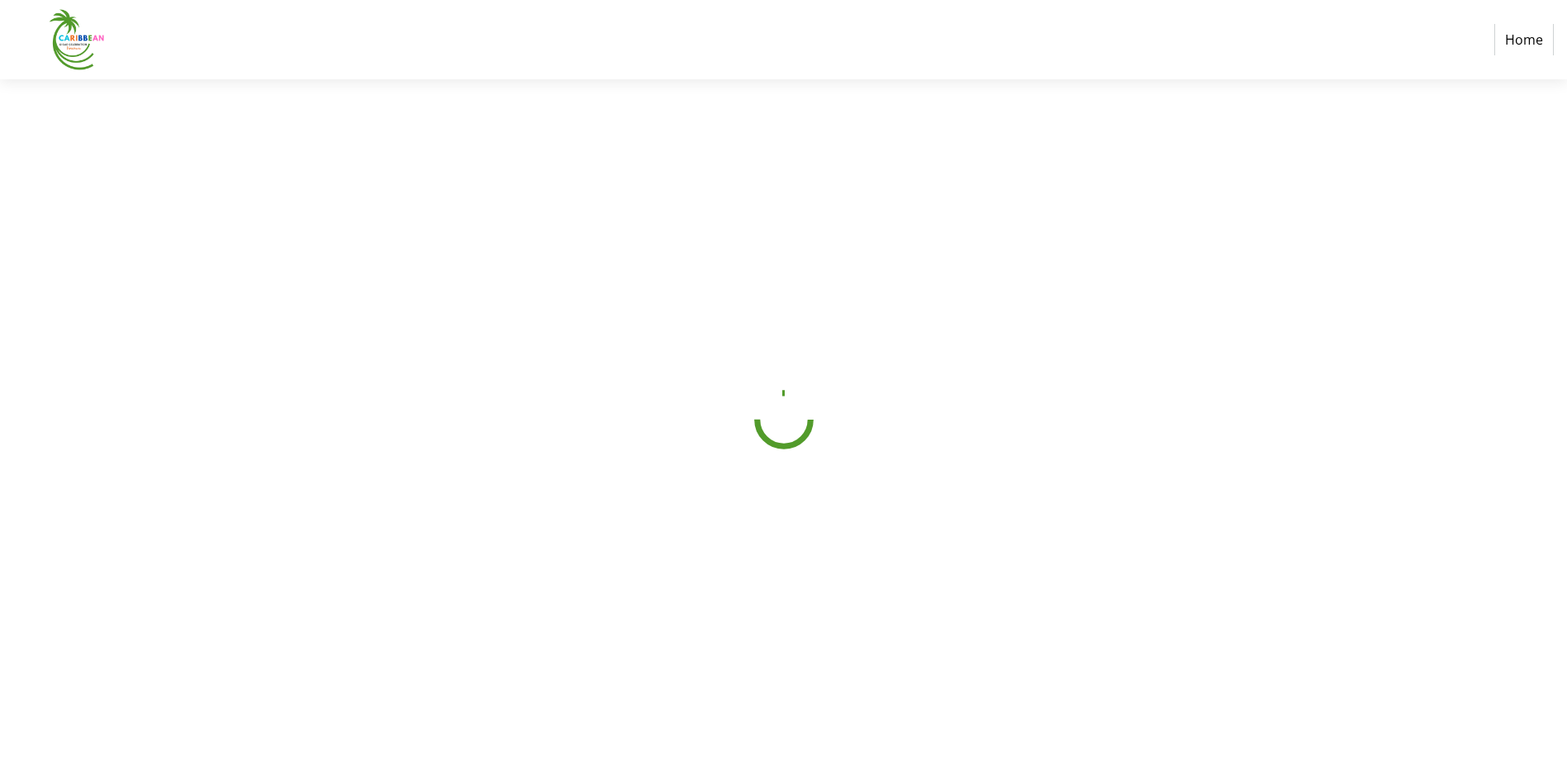
select select "CA"
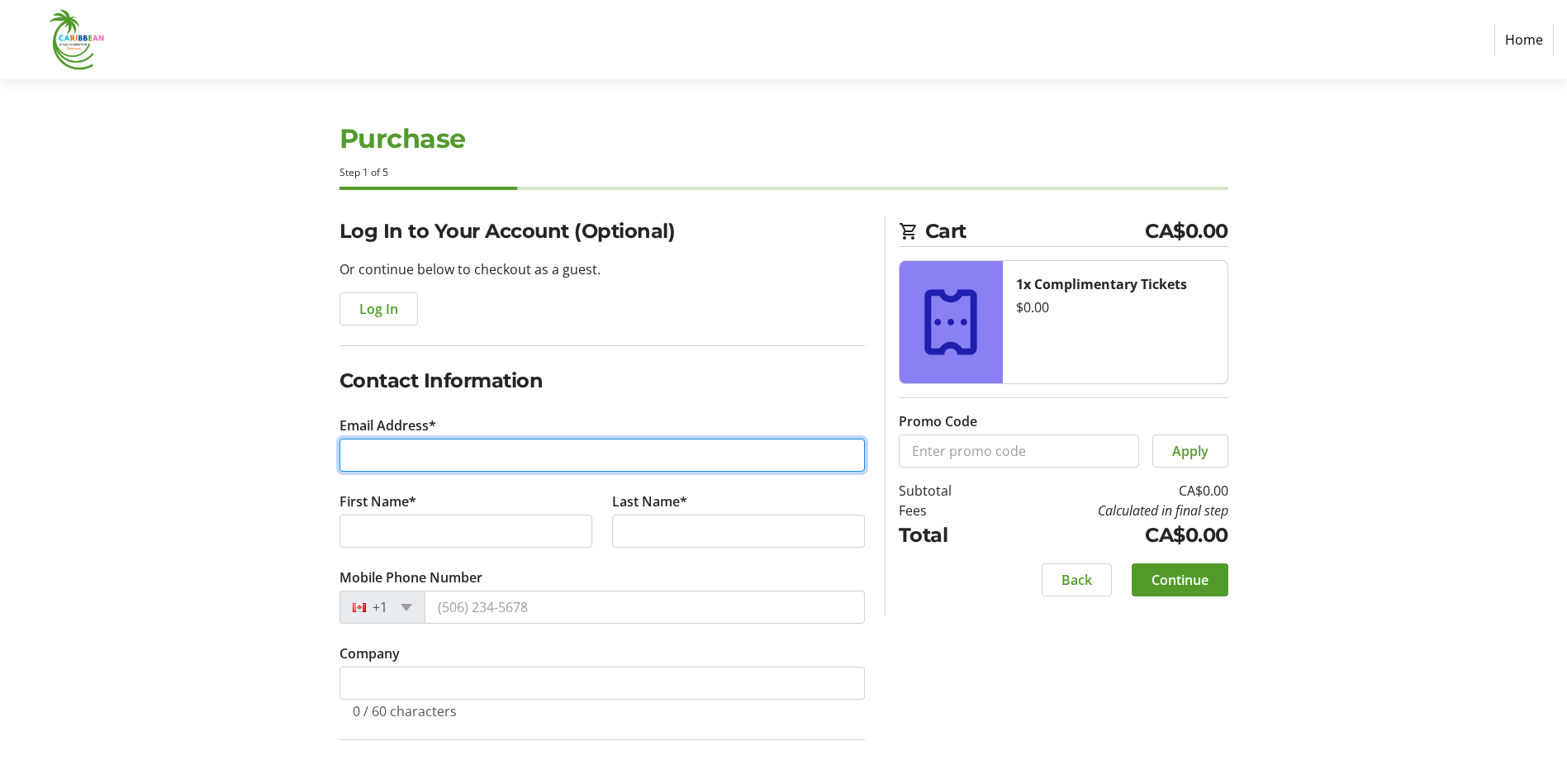
click at [506, 444] on input "Email Address*" at bounding box center [602, 455] width 525 height 33
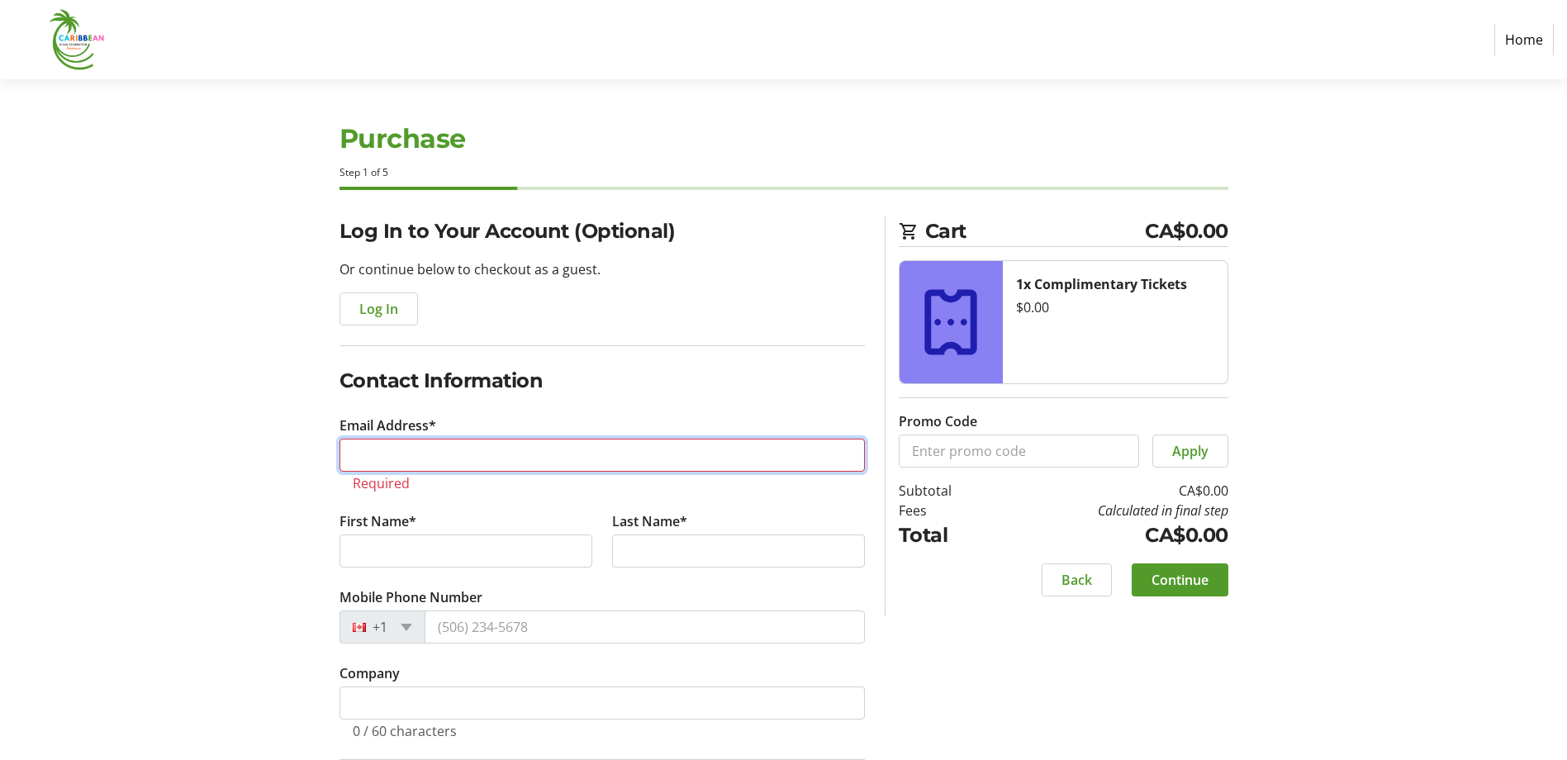
click at [430, 460] on input "Email Address*" at bounding box center [602, 455] width 525 height 33
paste input "[PERSON_NAME] <[EMAIL_ADDRESS][DOMAIN_NAME]>"
type input "[PERSON_NAME] <[EMAIL_ADDRESS][DOMAIN_NAME]>"
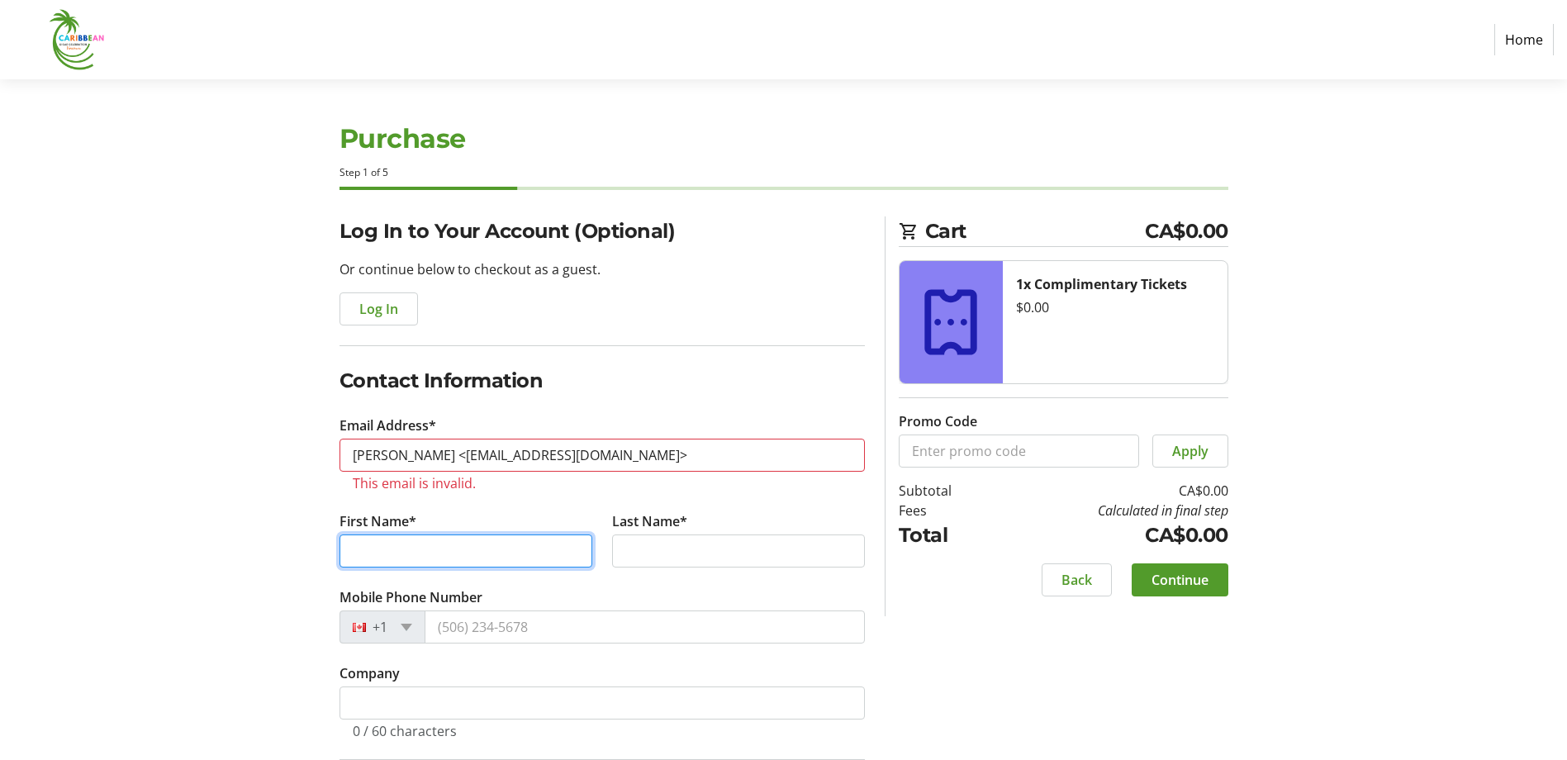
click at [401, 546] on input "First Name*" at bounding box center [466, 550] width 253 height 33
type input "[PERSON_NAME]"
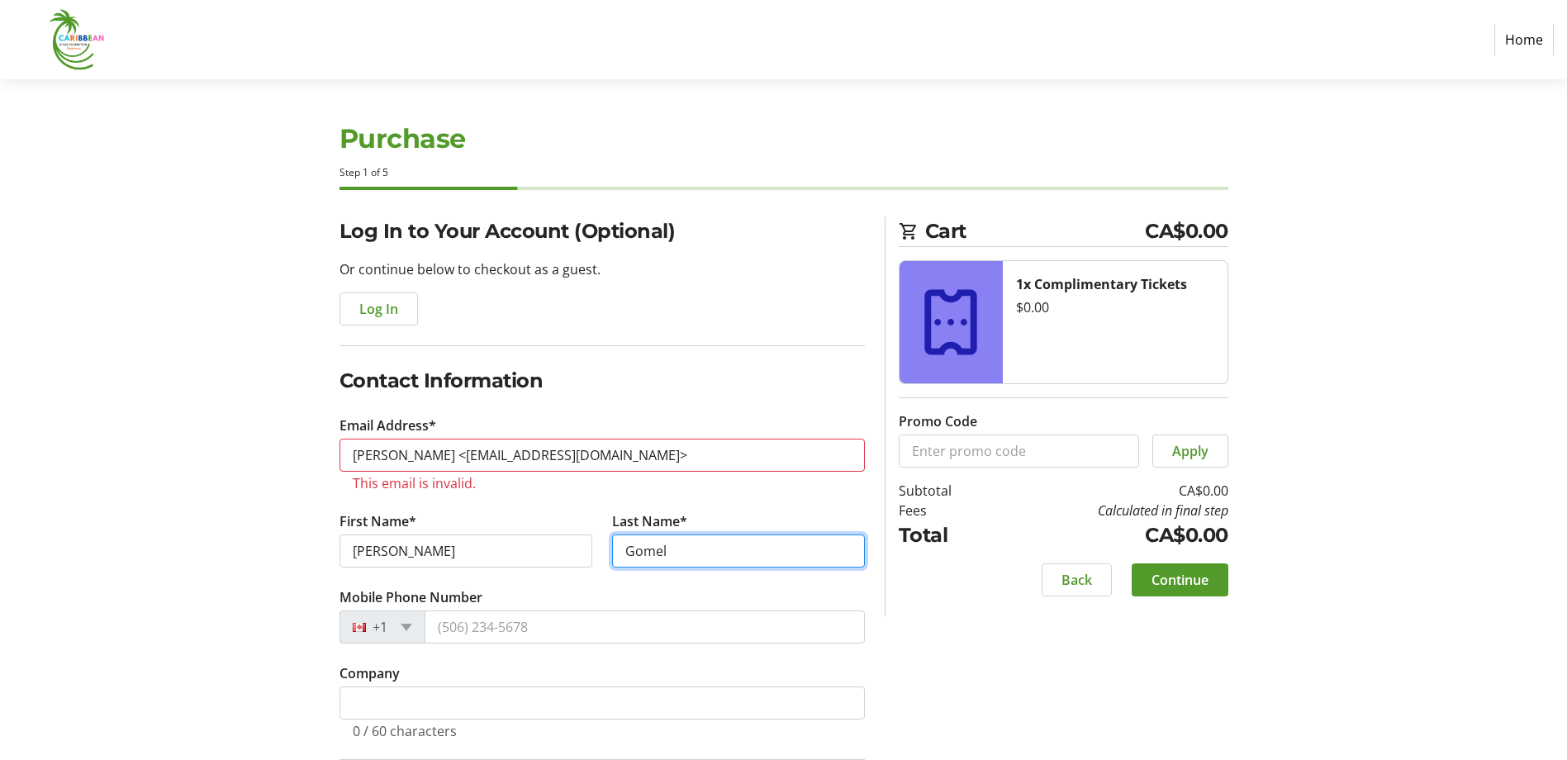
type input "Gomel"
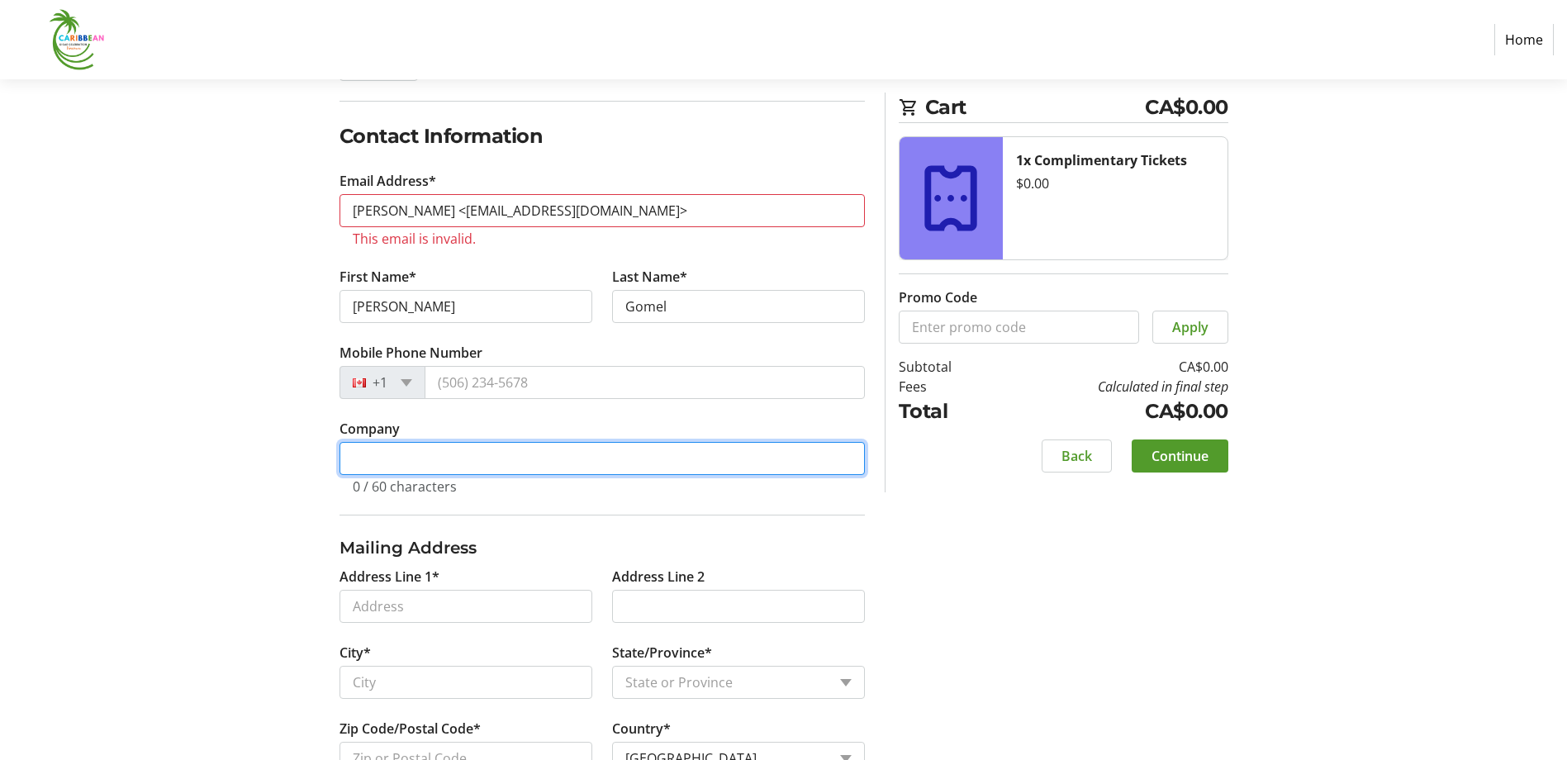
scroll to position [248, 0]
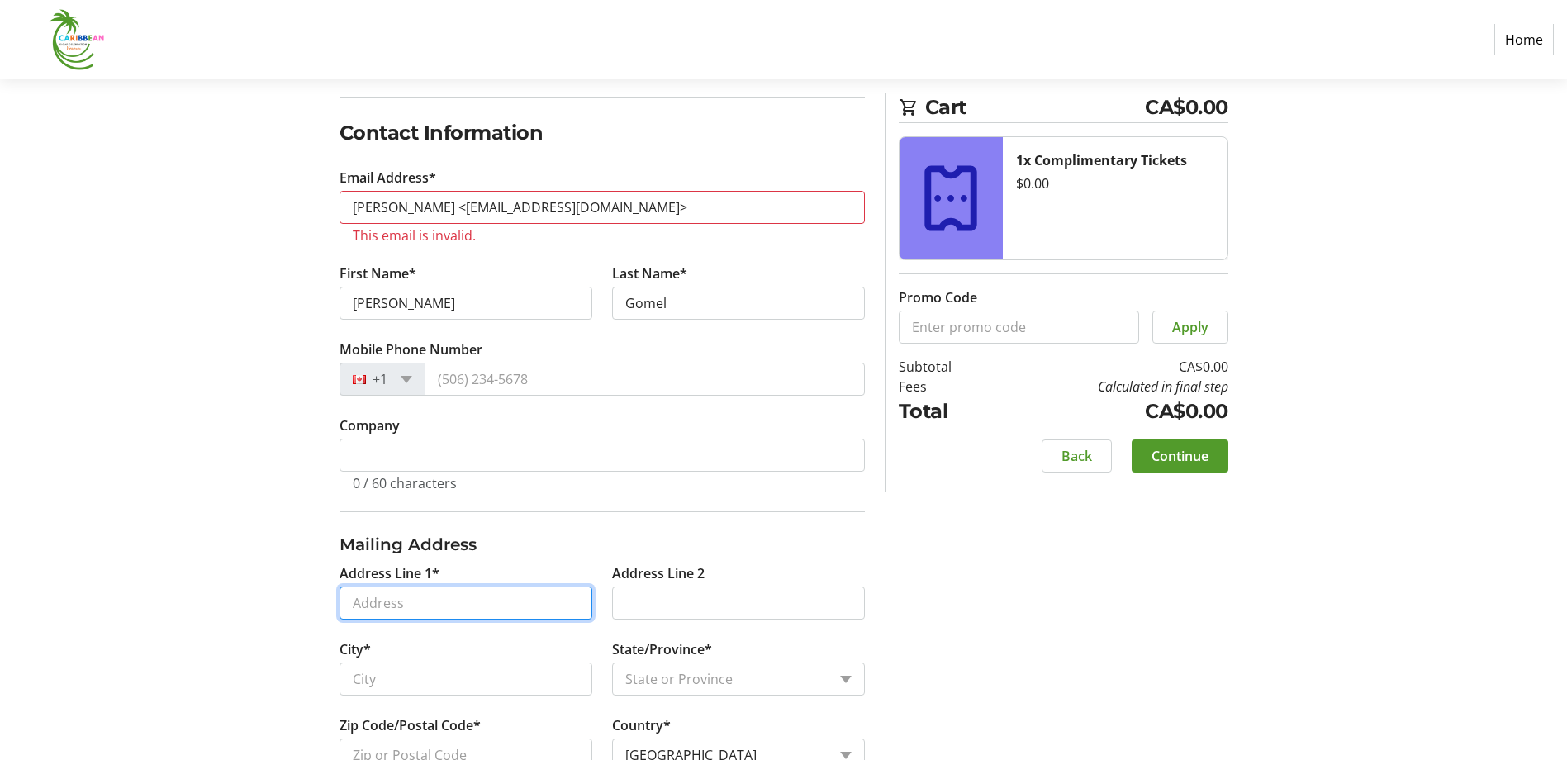
click at [417, 587] on input "Address Line 1*" at bounding box center [466, 603] width 253 height 33
click at [429, 614] on input "Address Line 1*" at bounding box center [466, 603] width 253 height 33
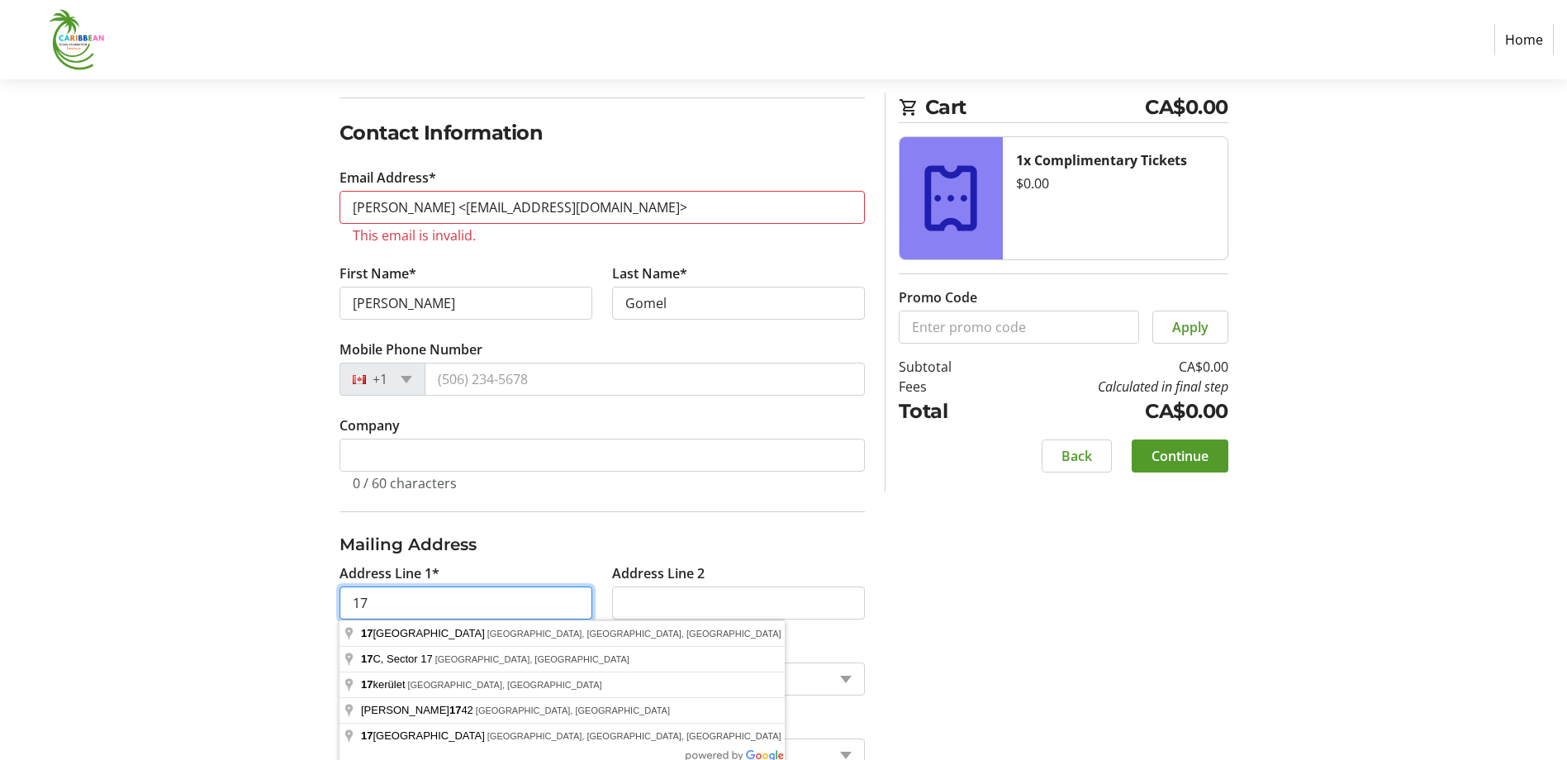
type input "1755 [PERSON_NAME] St"
type input "[GEOGRAPHIC_DATA]"
select select "BC"
type input "V6A 2L8"
type input "[STREET_ADDRESS]"
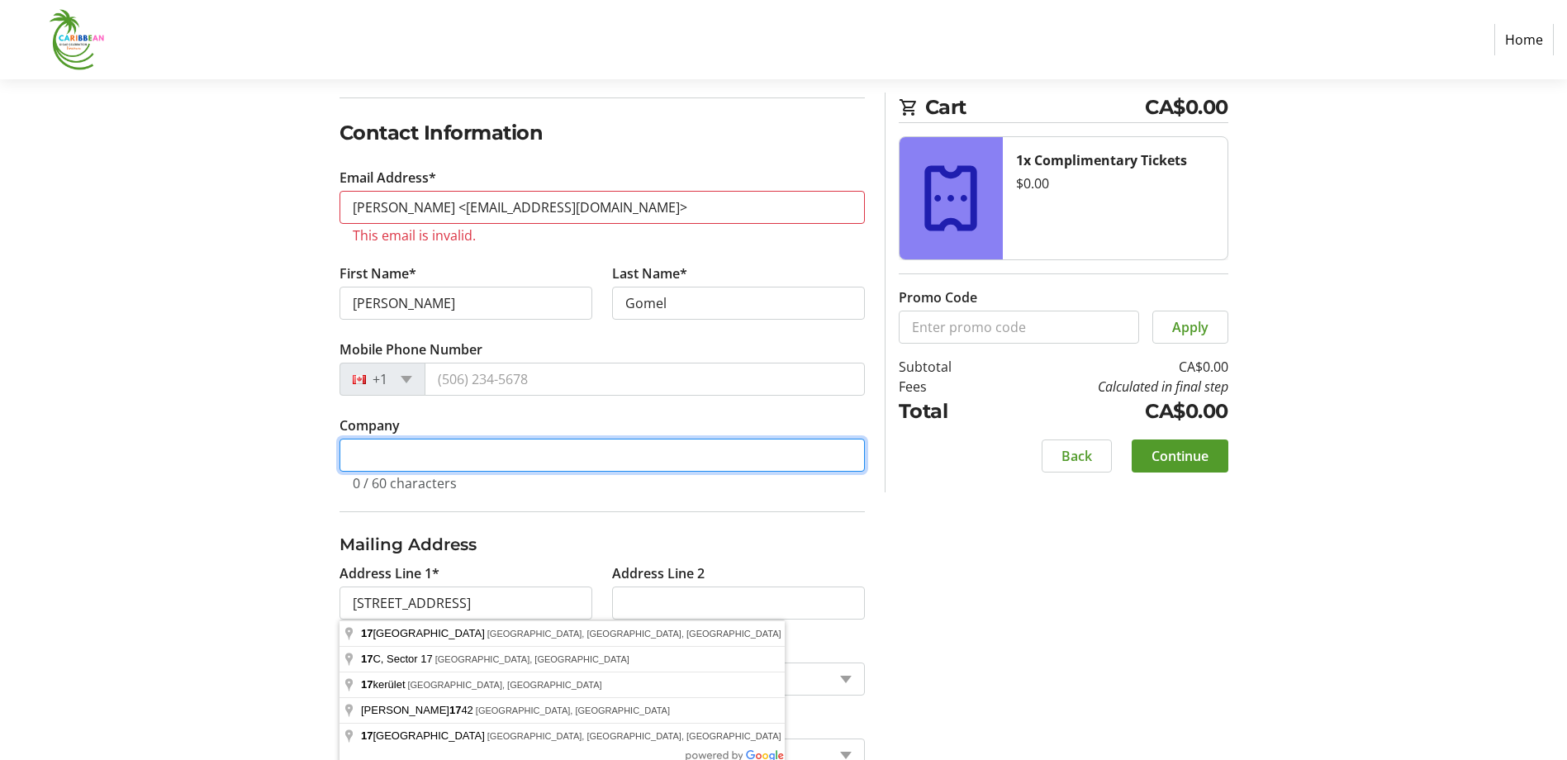
type input "Scandinavian Tobacco"
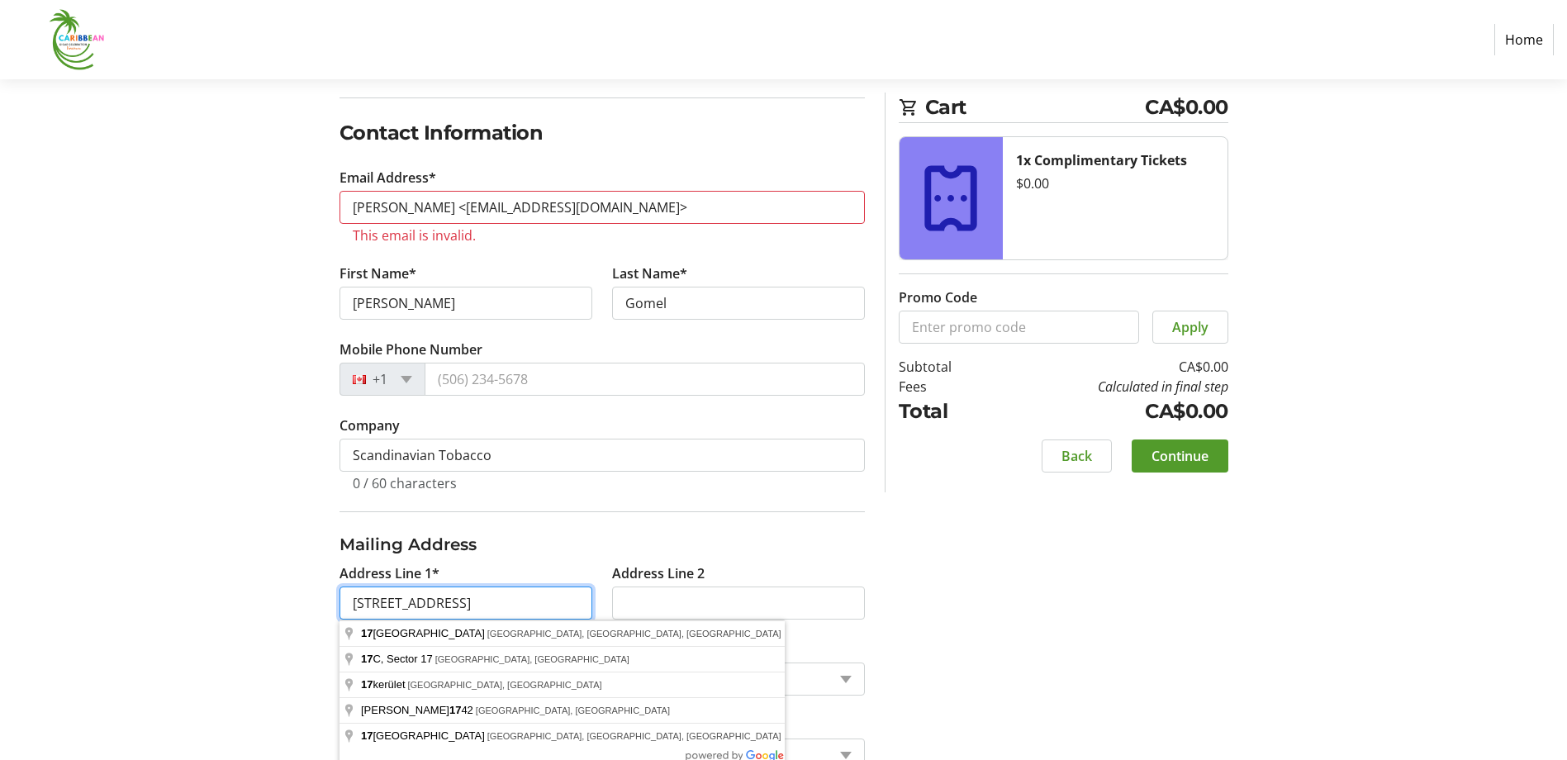
type input "[GEOGRAPHIC_DATA]"
select select
type input "160017"
select select "IN"
select select "CH"
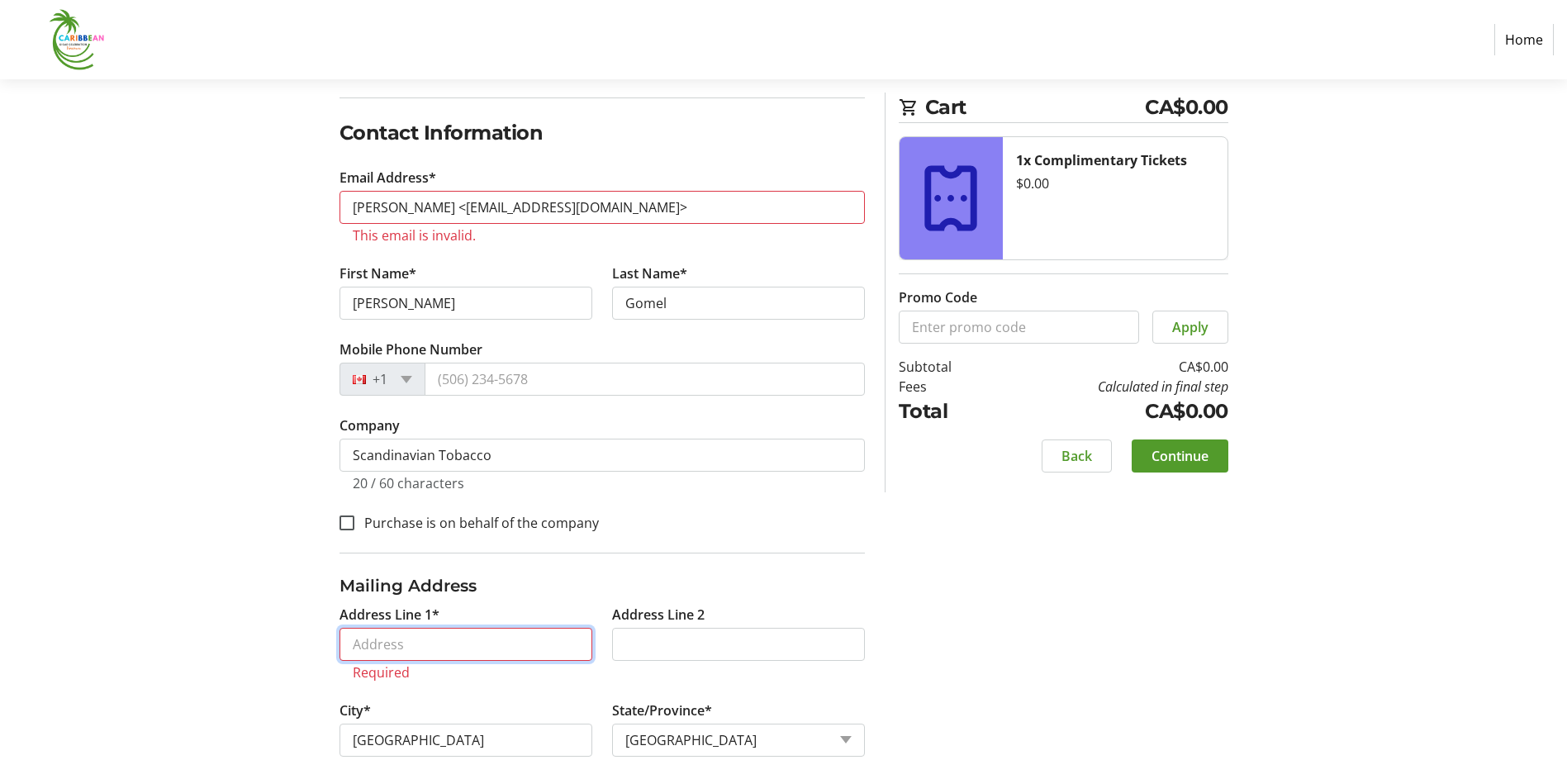
click at [409, 641] on input "Address Line 1*" at bounding box center [466, 644] width 253 height 33
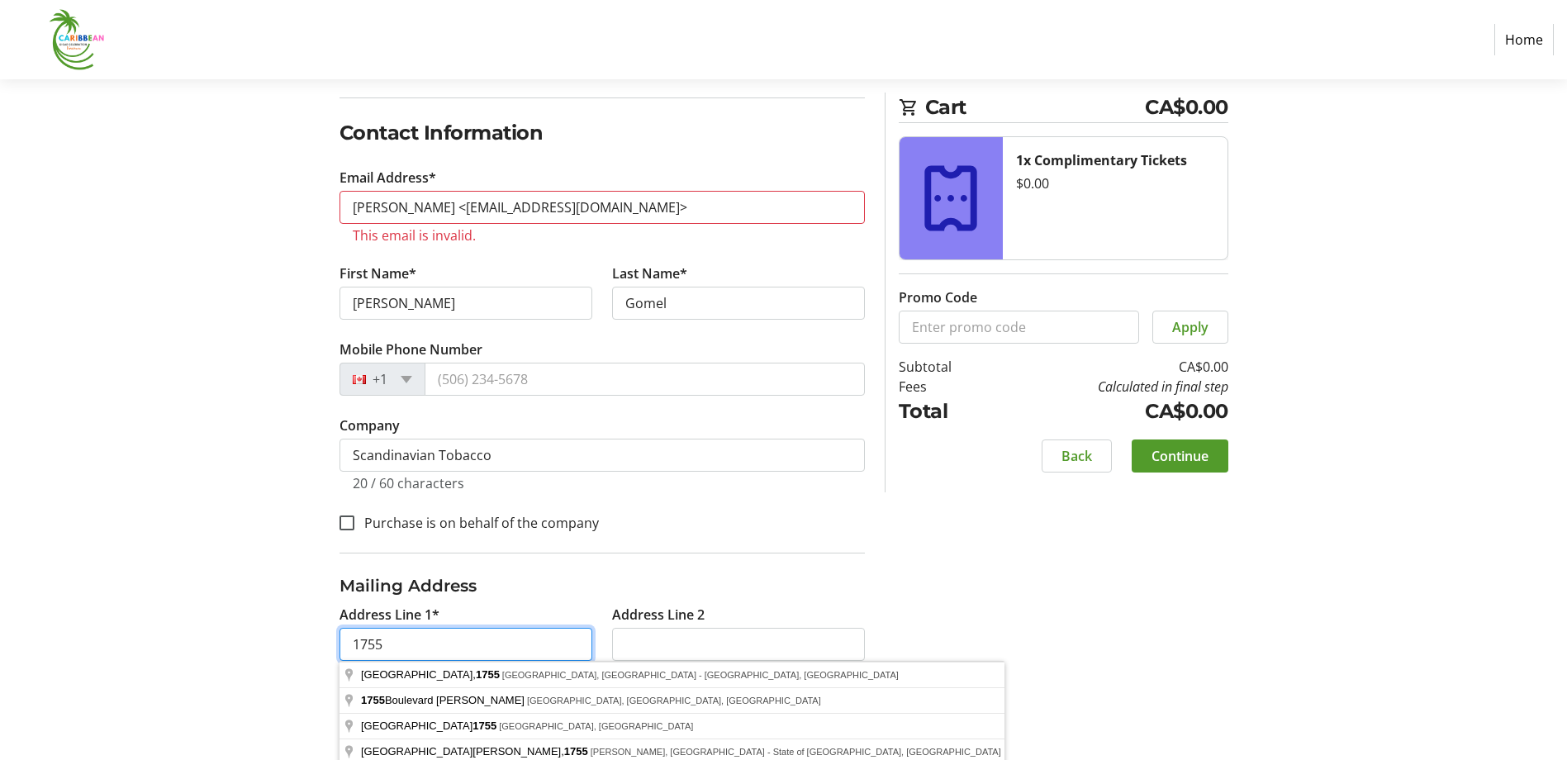
type input "1755 [PERSON_NAME] St"
select select "CA"
select select
type input "[STREET_ADDRESS][PERSON_NAME]"
select select "BC"
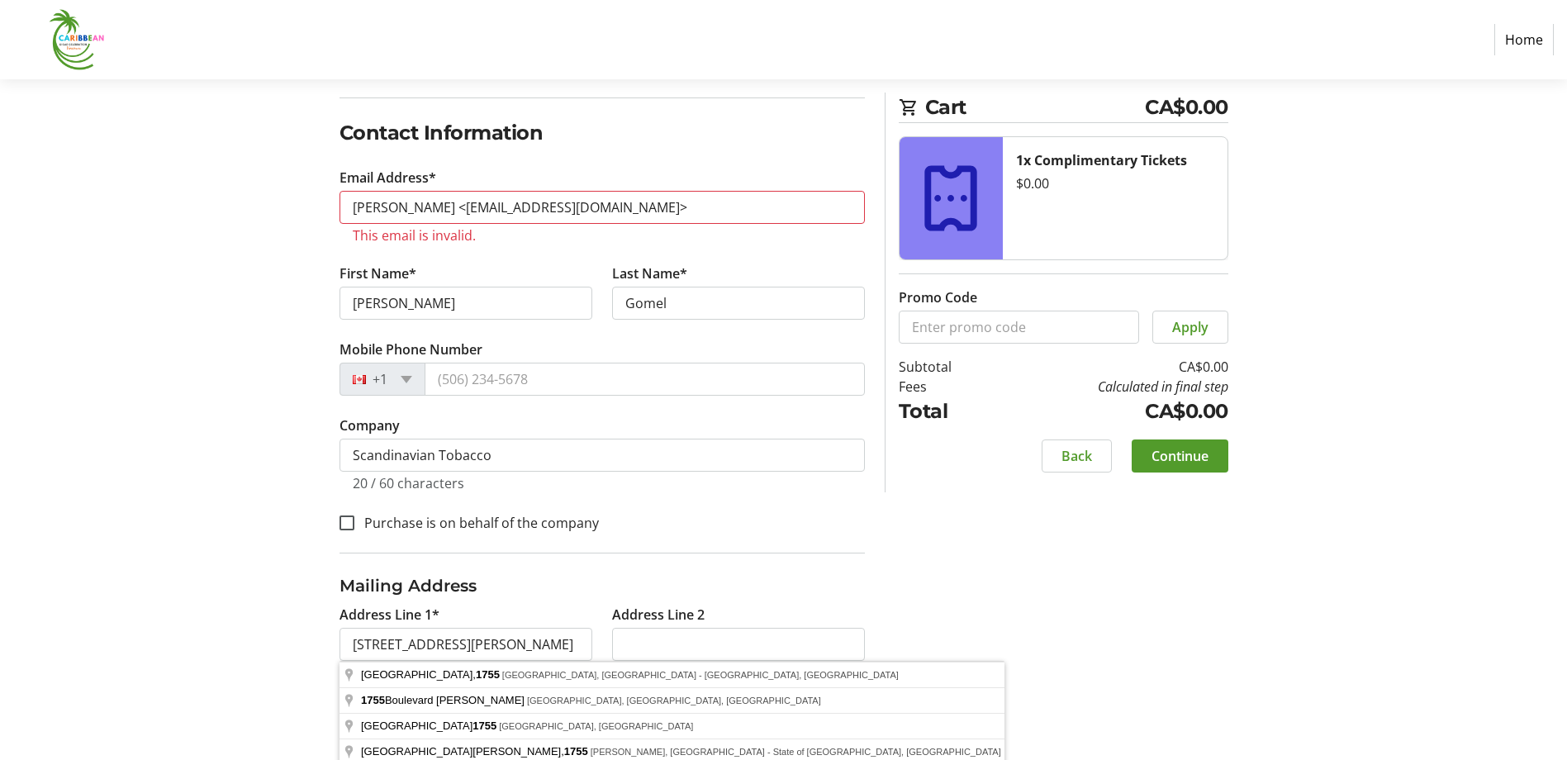
click at [198, 629] on section "Purchase Step 1 of 5 Cart CA$0.00 1x Complimentary Tickets $0.00 Promo Code App…" at bounding box center [783, 351] width 1567 height 1041
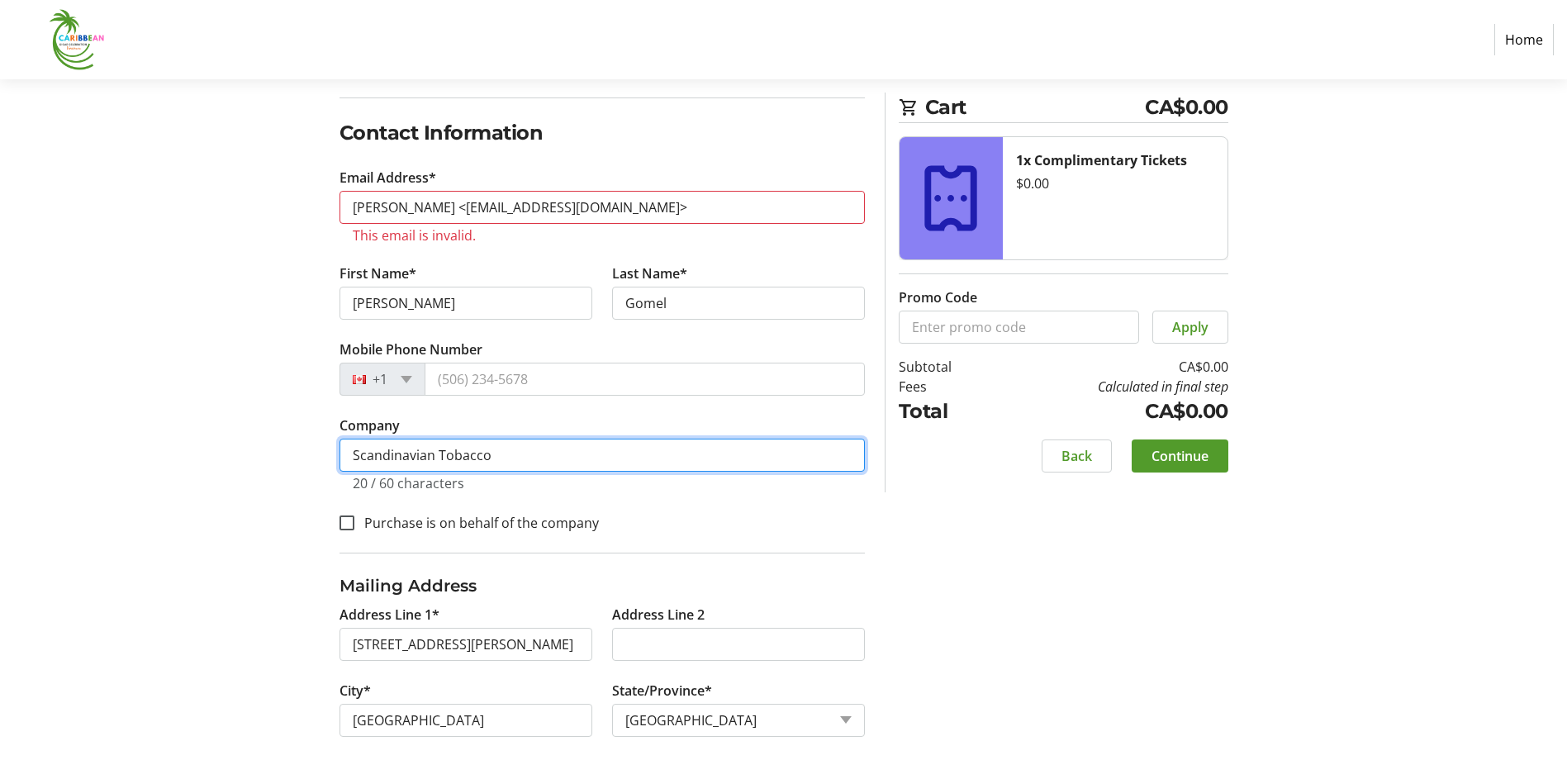
drag, startPoint x: 447, startPoint y: 462, endPoint x: 286, endPoint y: 465, distance: 161.1
click at [286, 465] on div "Log In to Your Account (Optional) Or continue below to checkout as a guest. Log…" at bounding box center [784, 421] width 1090 height 904
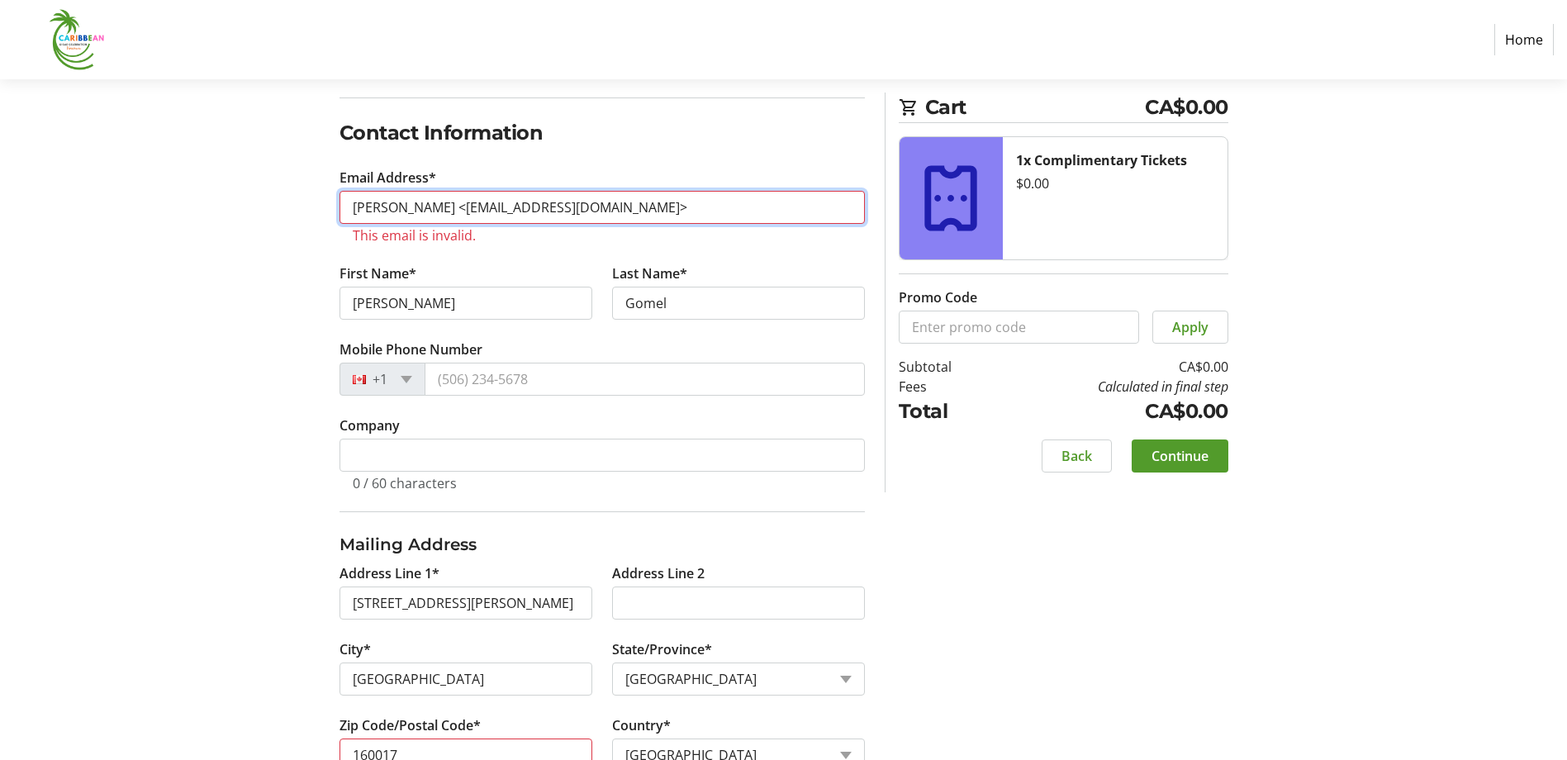
click at [443, 200] on input "[PERSON_NAME] <[EMAIL_ADDRESS][DOMAIN_NAME]>" at bounding box center [602, 207] width 525 height 33
click at [473, 204] on input "[EMAIL_ADDRESS][DOMAIN_NAME]>" at bounding box center [602, 207] width 525 height 33
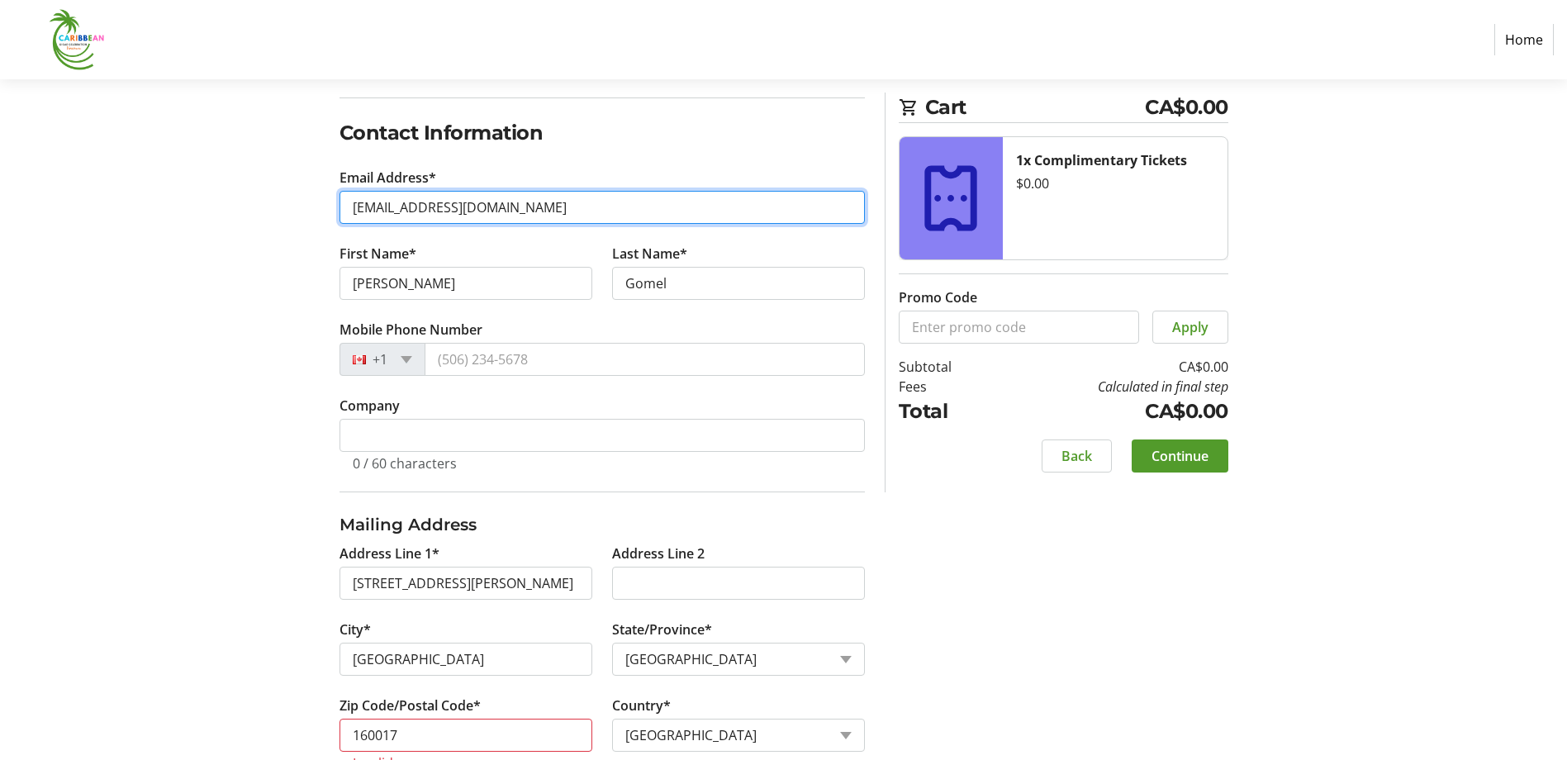
type input "[EMAIL_ADDRESS][DOMAIN_NAME]"
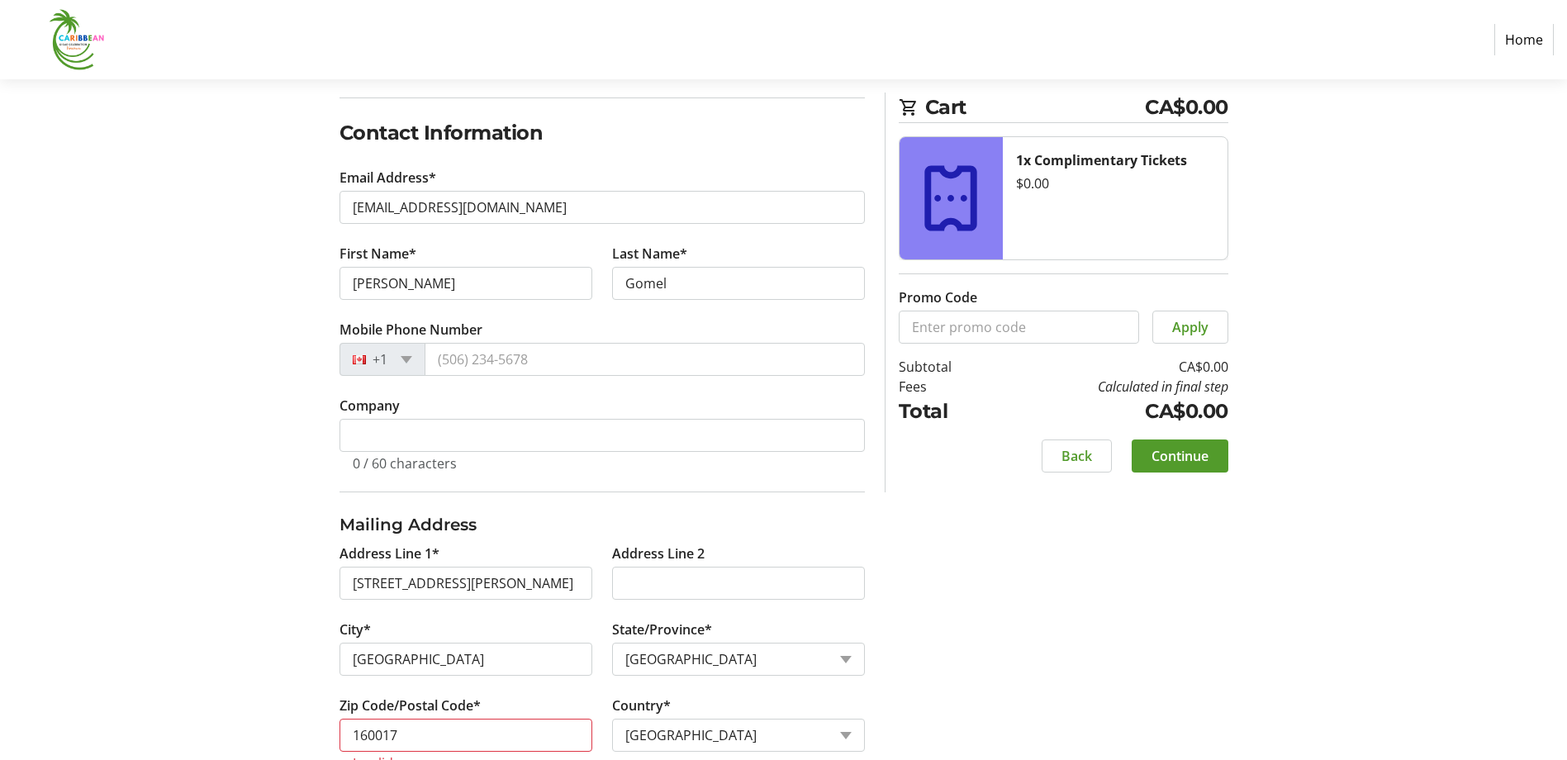
click at [241, 343] on div "Log In to Your Account (Optional) Or continue below to checkout as a guest. Log…" at bounding box center [784, 390] width 1090 height 843
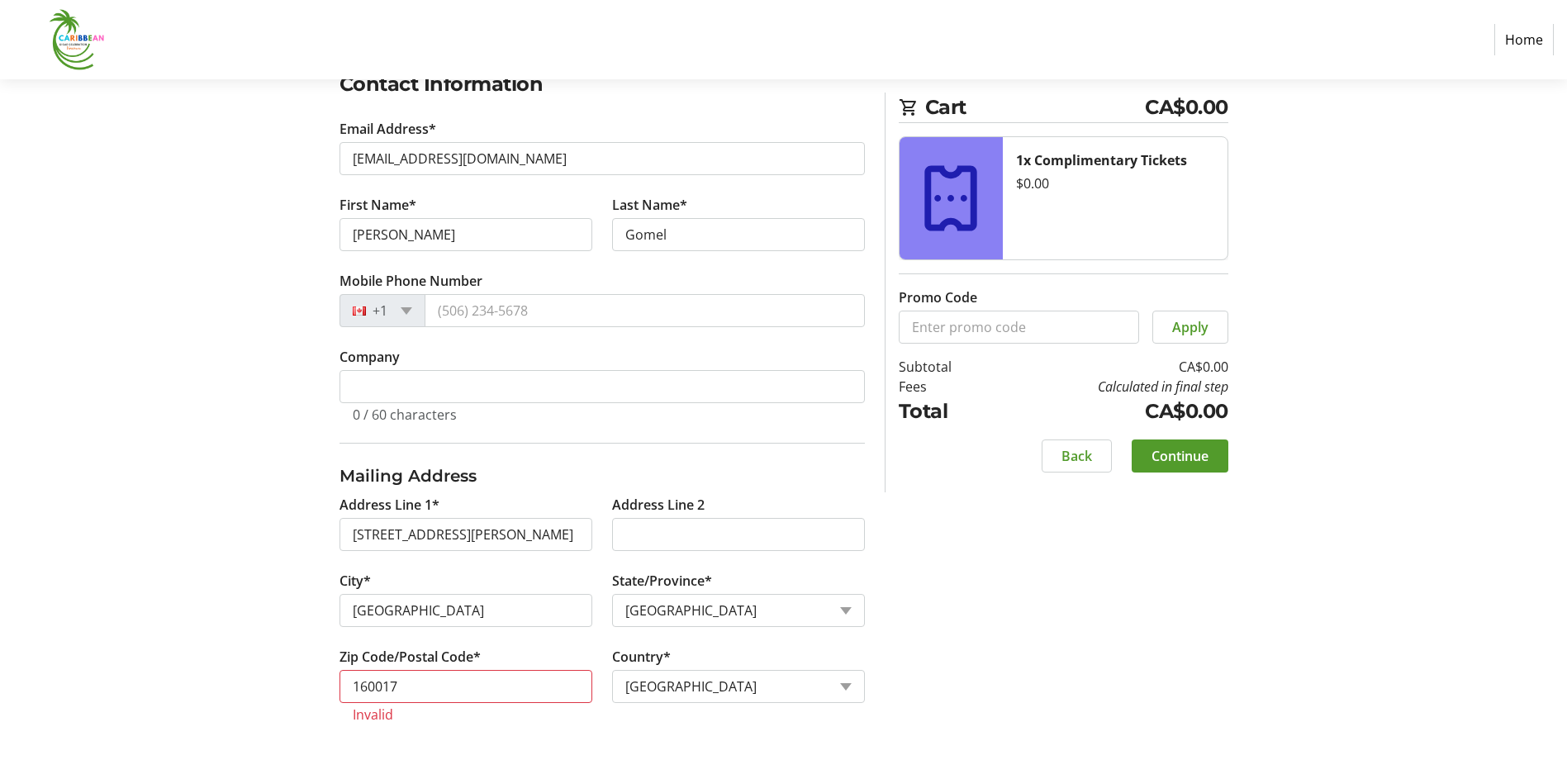
scroll to position [299, 0]
drag, startPoint x: 416, startPoint y: 686, endPoint x: 307, endPoint y: 672, distance: 109.9
click at [307, 672] on div "Log In to Your Account (Optional) Or continue below to checkout as a guest. Log…" at bounding box center [784, 338] width 1090 height 843
drag, startPoint x: 427, startPoint y: 612, endPoint x: 324, endPoint y: 606, distance: 103.4
click at [324, 606] on div "Log In to Your Account (Optional) Or continue below to checkout as a guest. Log…" at bounding box center [784, 338] width 1090 height 843
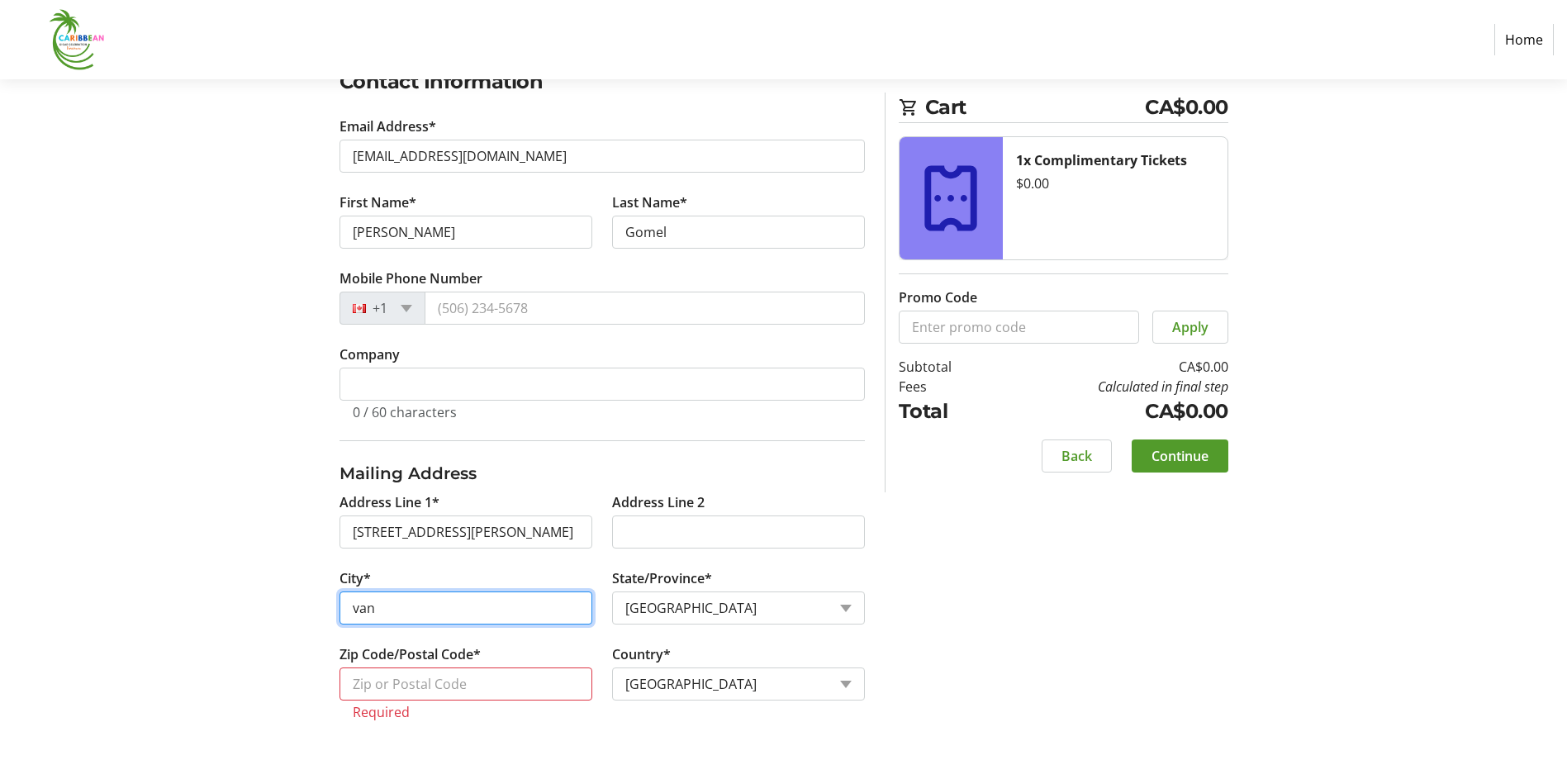
type input "[GEOGRAPHIC_DATA]"
type input "V6A 2L8"
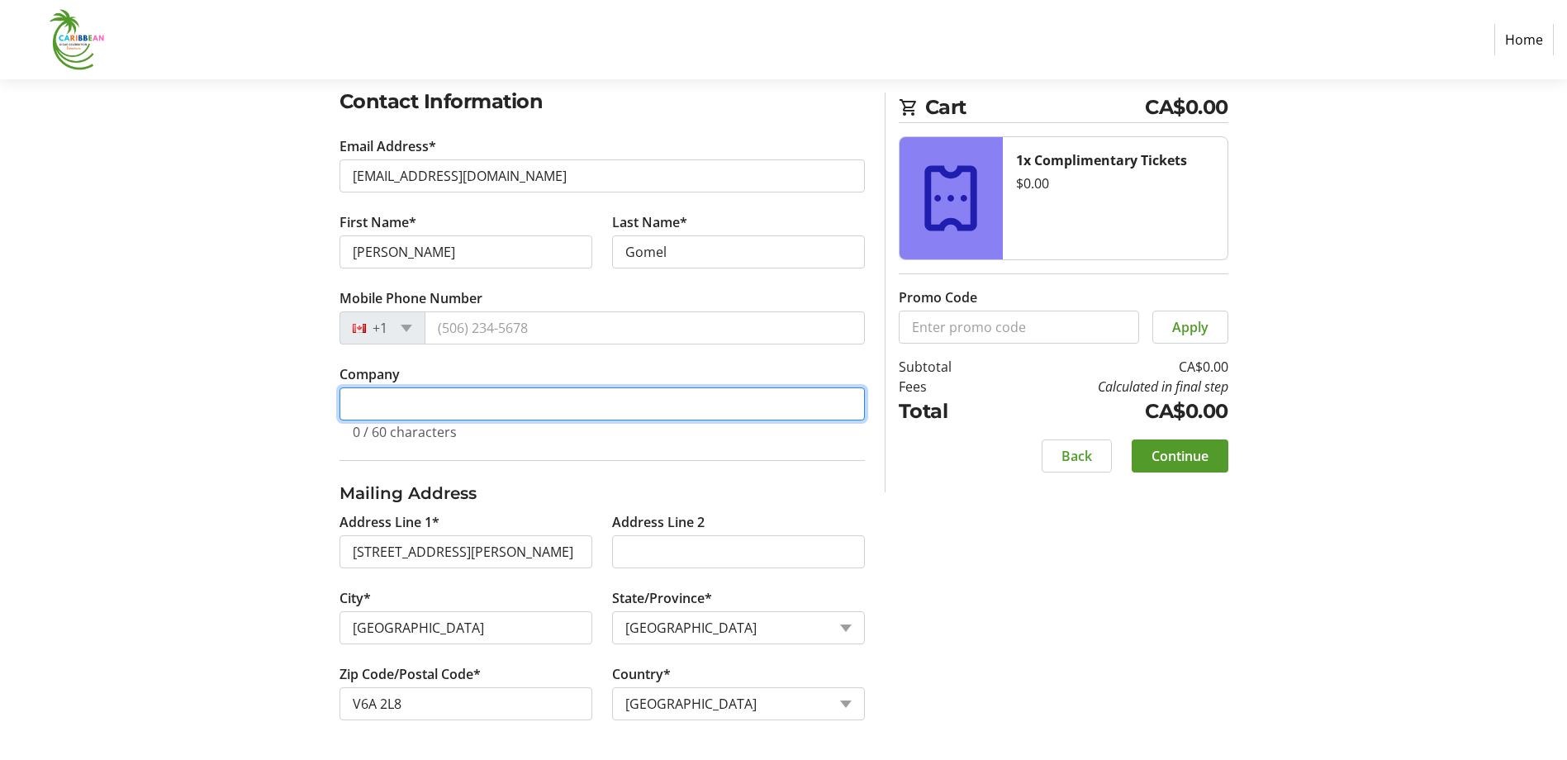
type input "Scandinavian Tobacco"
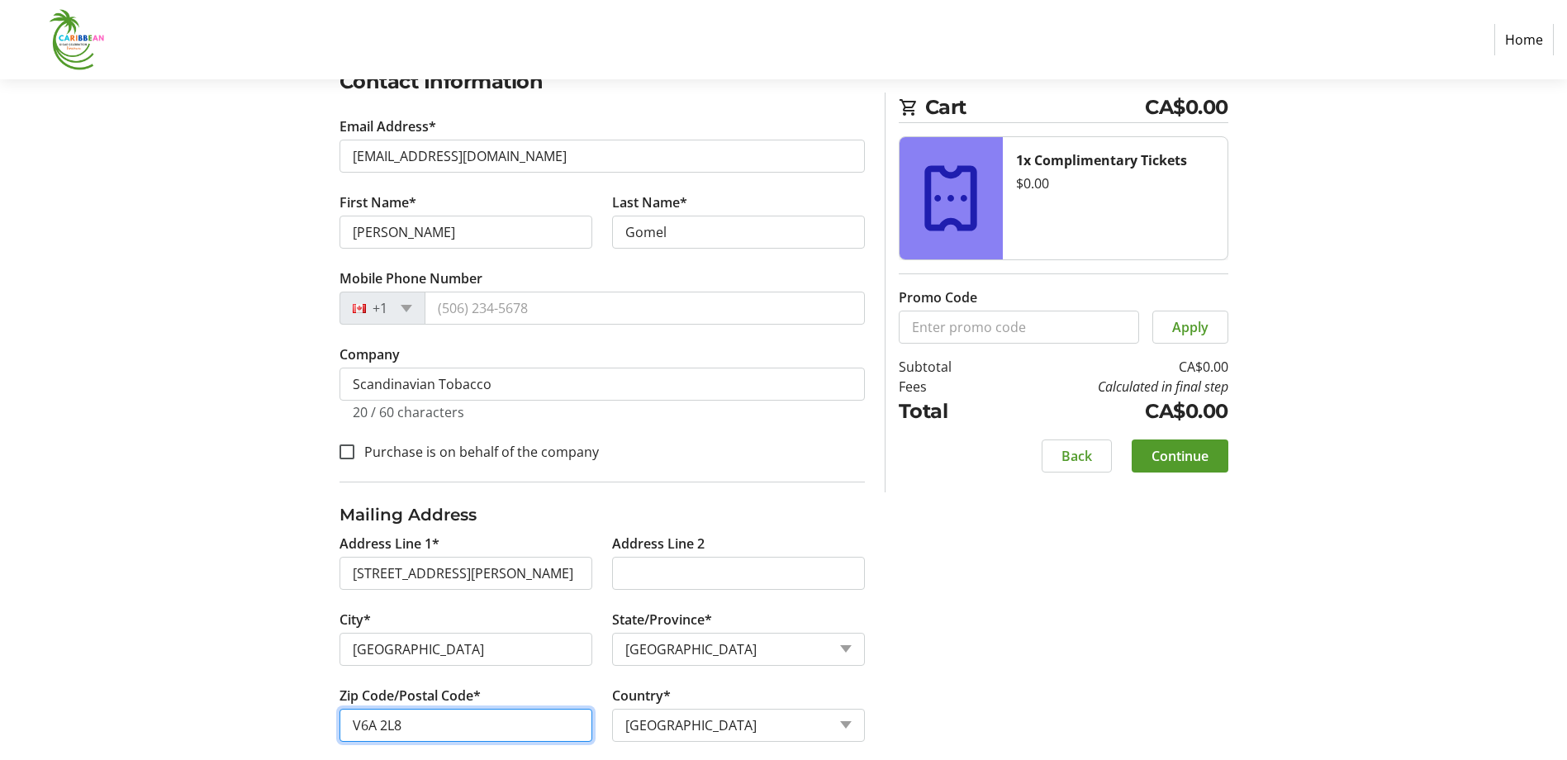
drag, startPoint x: 408, startPoint y: 722, endPoint x: 254, endPoint y: 729, distance: 153.8
click at [254, 729] on div "Log In to Your Account (Optional) Or continue below to checkout as a guest. Log…" at bounding box center [784, 349] width 1090 height 864
click at [239, 683] on div "Log In to Your Account (Optional) Or continue below to checkout as a guest. Log…" at bounding box center [784, 349] width 1090 height 864
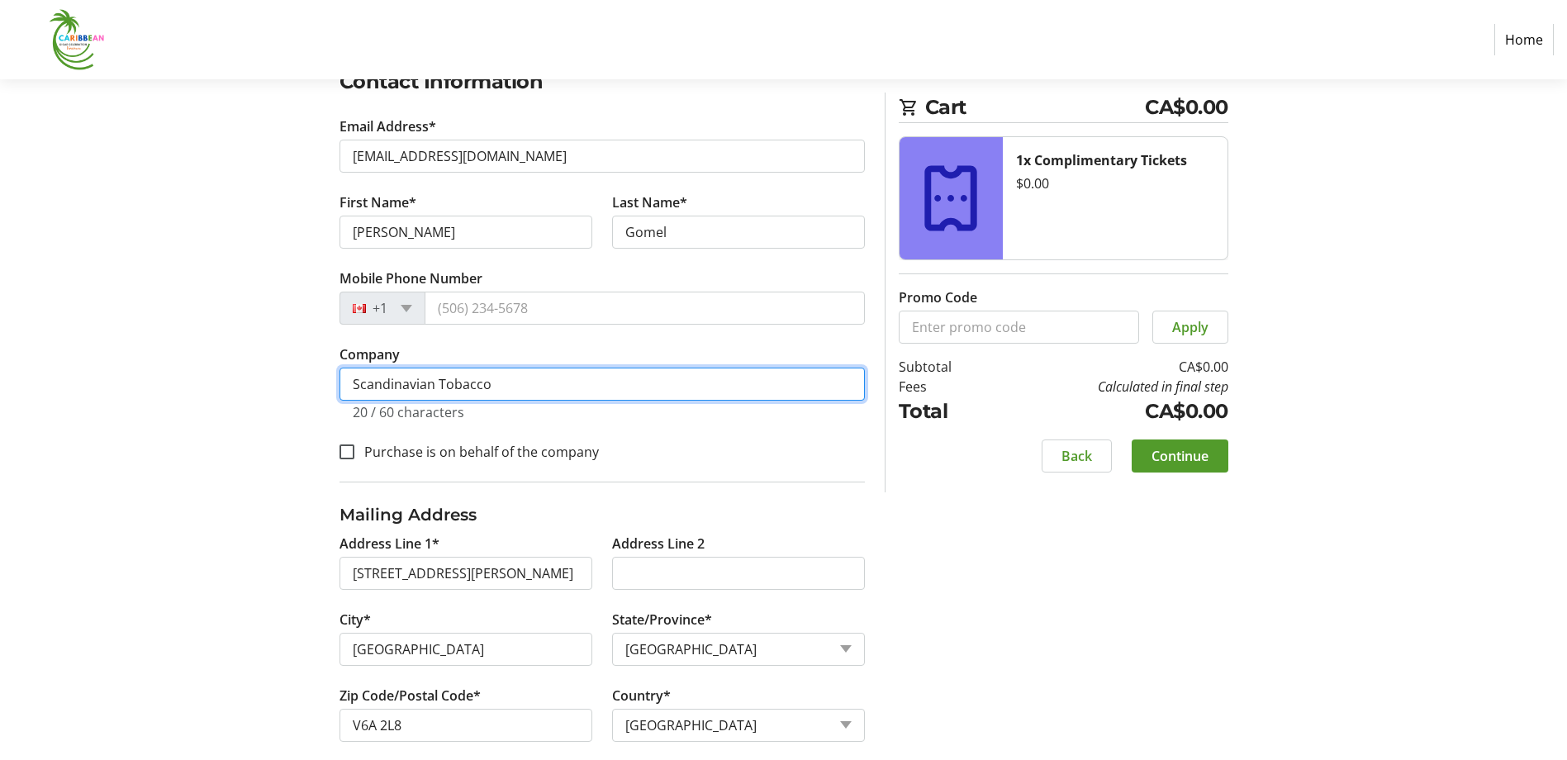
drag, startPoint x: 498, startPoint y: 375, endPoint x: 135, endPoint y: 411, distance: 364.5
click at [139, 402] on section "Purchase Step 1 of 5 Cart CA$0.00 1x Complimentary Tickets $0.00 Promo Code App…" at bounding box center [783, 280] width 1567 height 1001
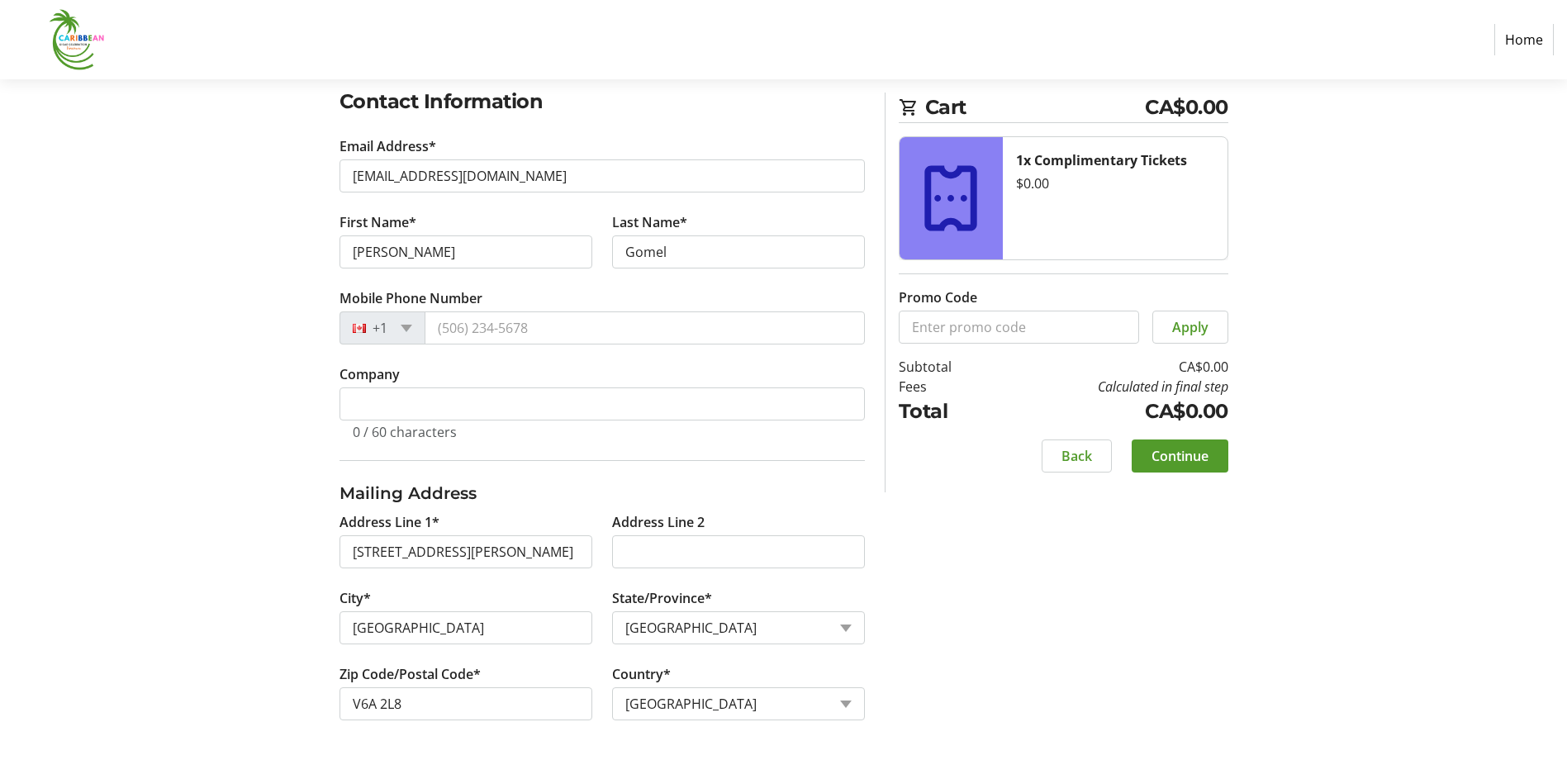
click at [1160, 458] on span "Continue" at bounding box center [1180, 456] width 57 height 20
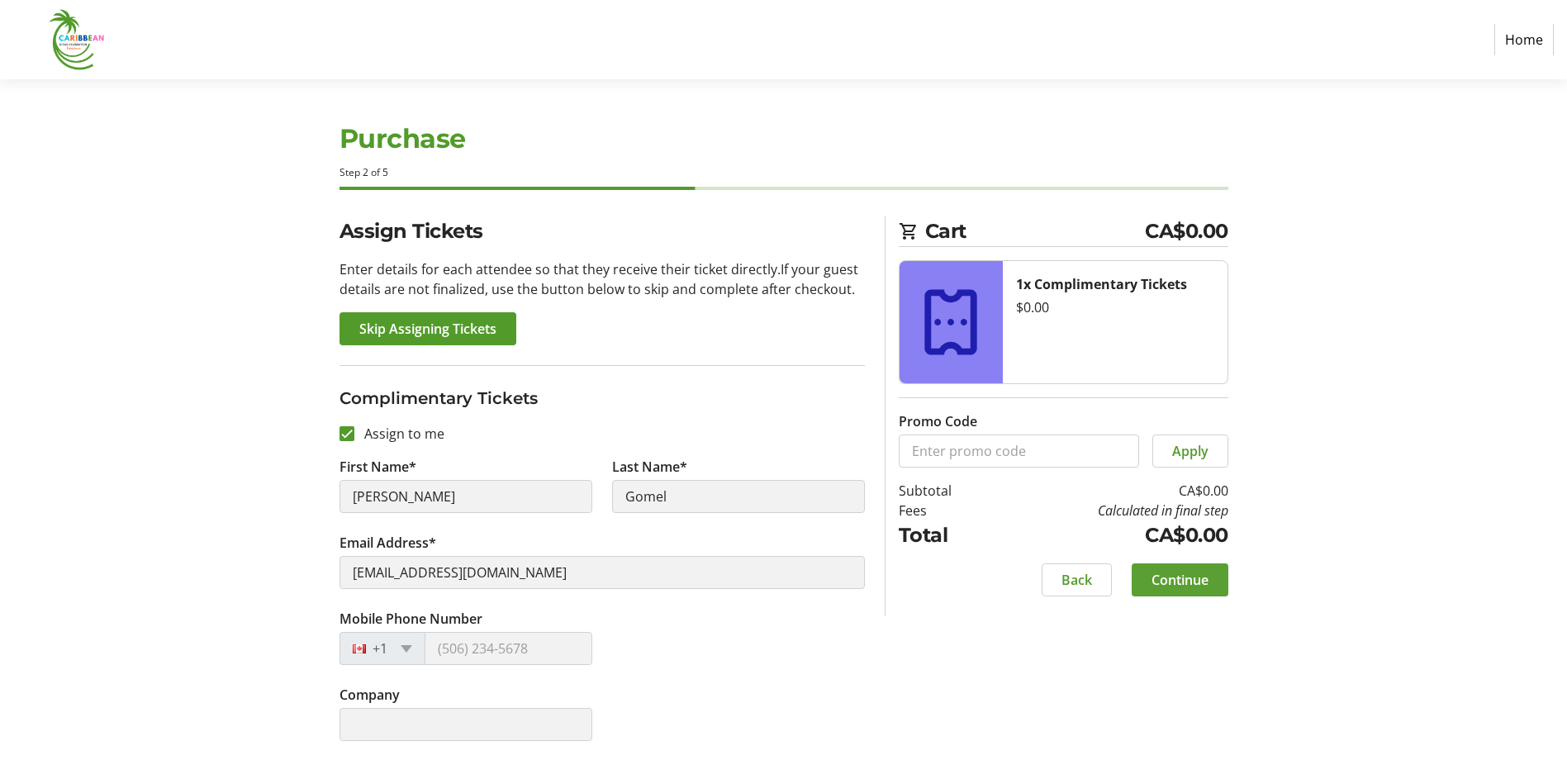
click at [1177, 587] on span "Continue" at bounding box center [1180, 580] width 57 height 20
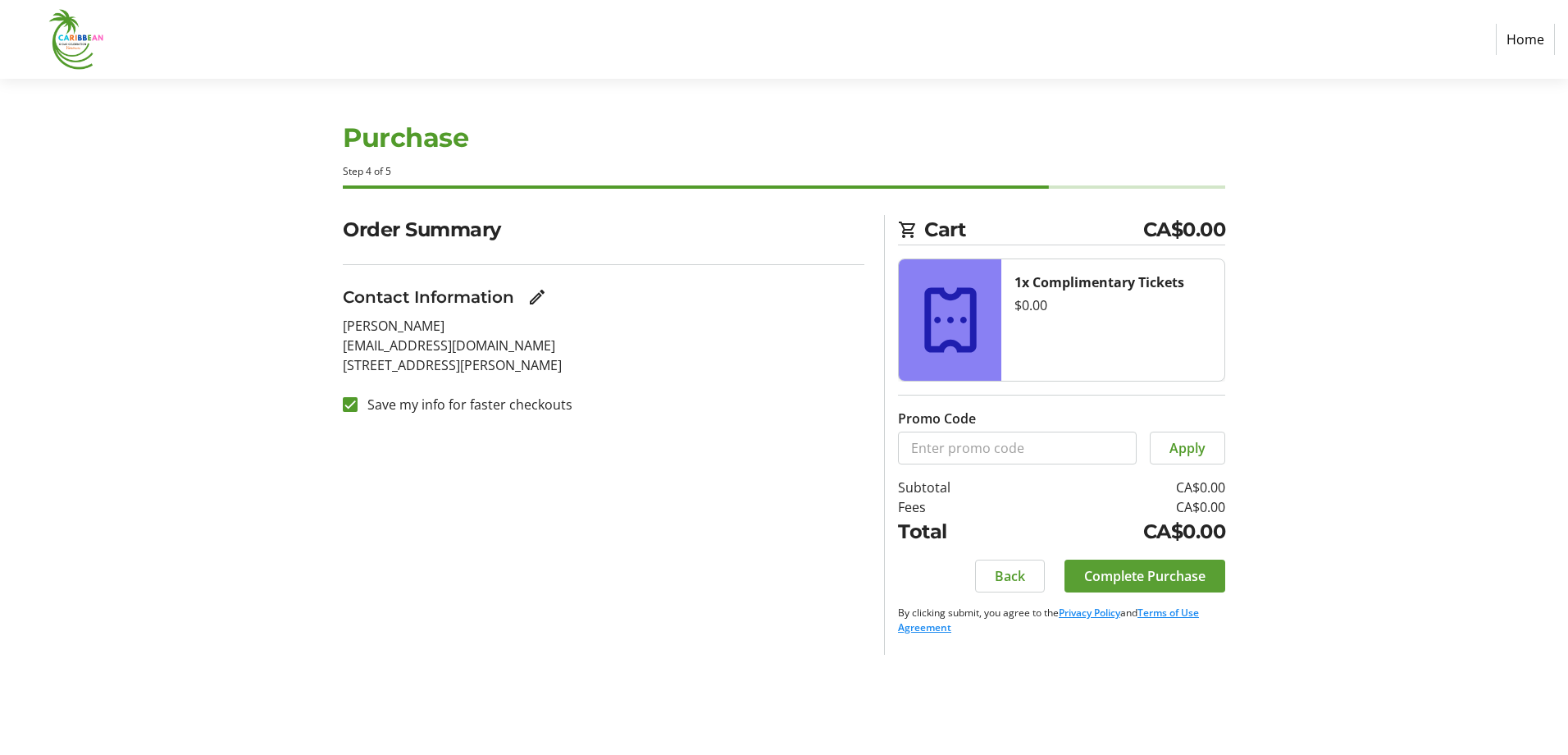
click at [1127, 571] on span "Complete Purchase" at bounding box center [1145, 576] width 121 height 20
